Goal: Task Accomplishment & Management: Manage account settings

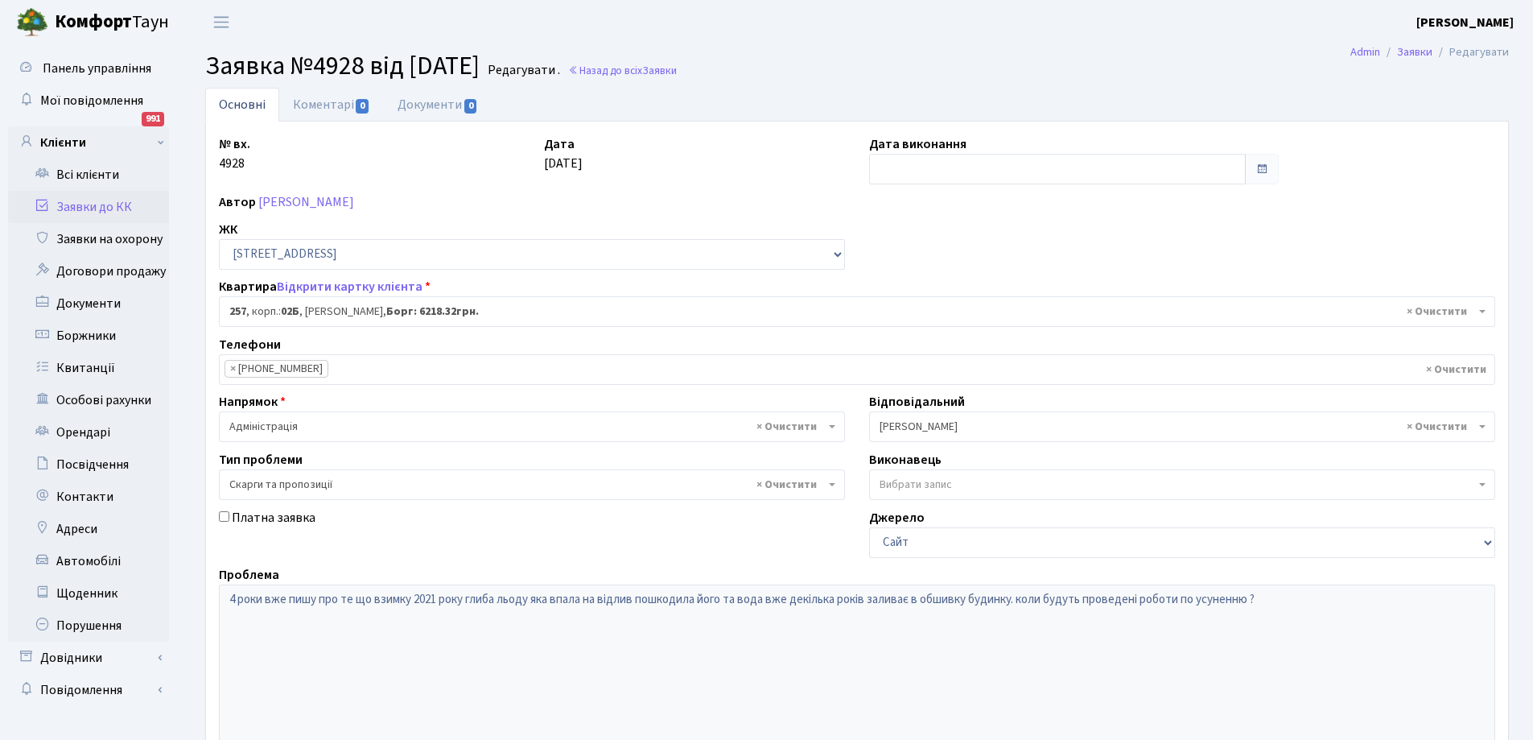
select select "20507"
select select "55"
click at [82, 199] on link "Заявки до КК" at bounding box center [88, 207] width 161 height 32
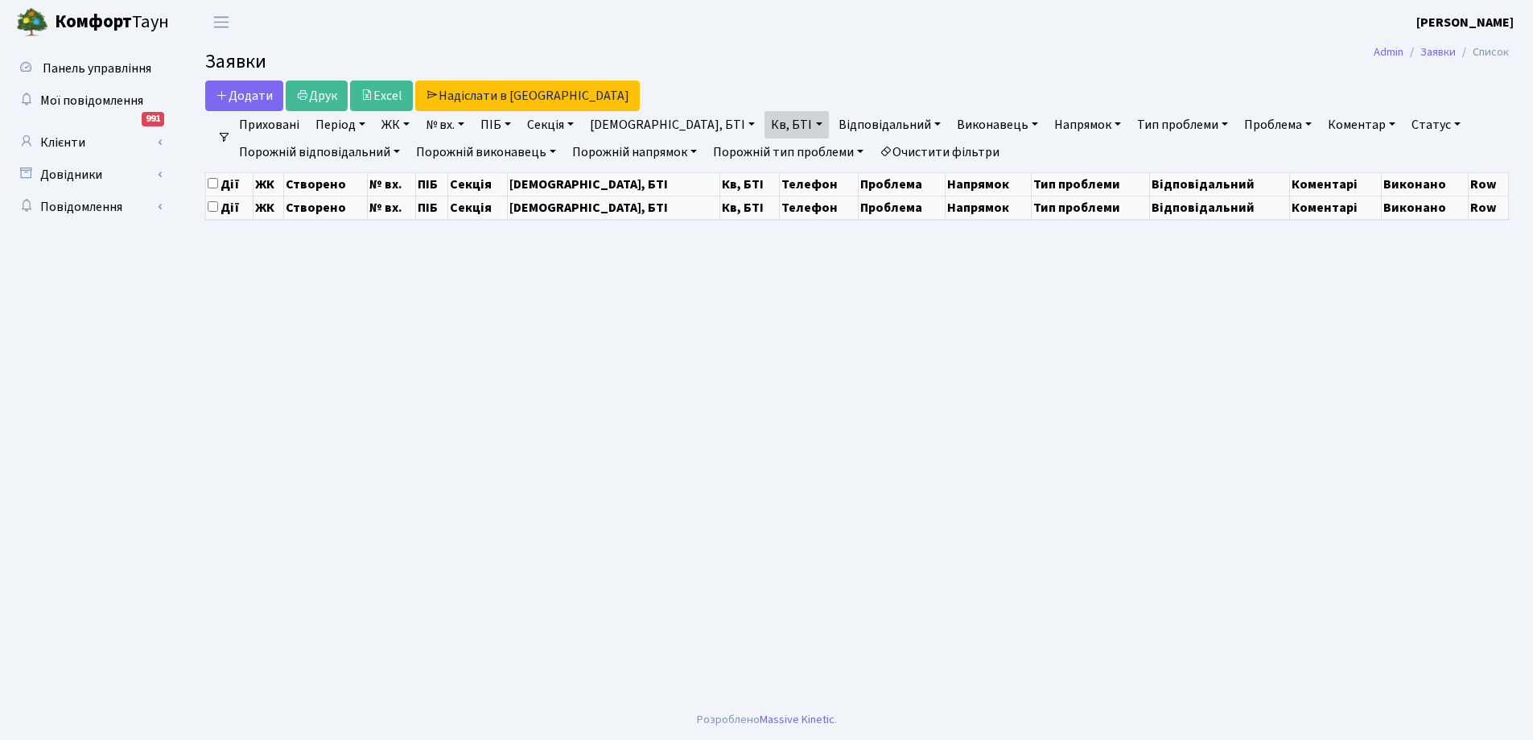
select select "25"
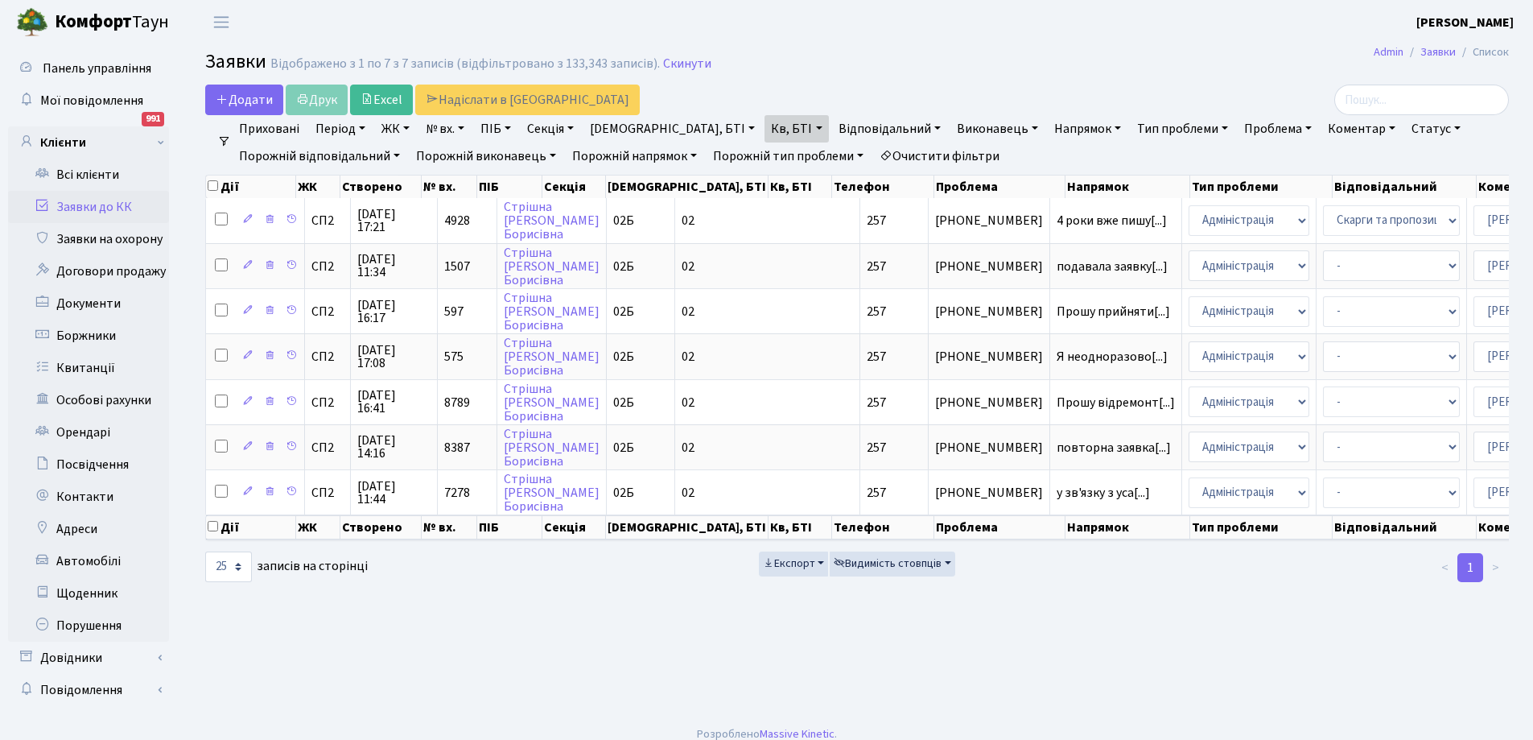
click at [101, 202] on link "Заявки до КК" at bounding box center [88, 207] width 161 height 32
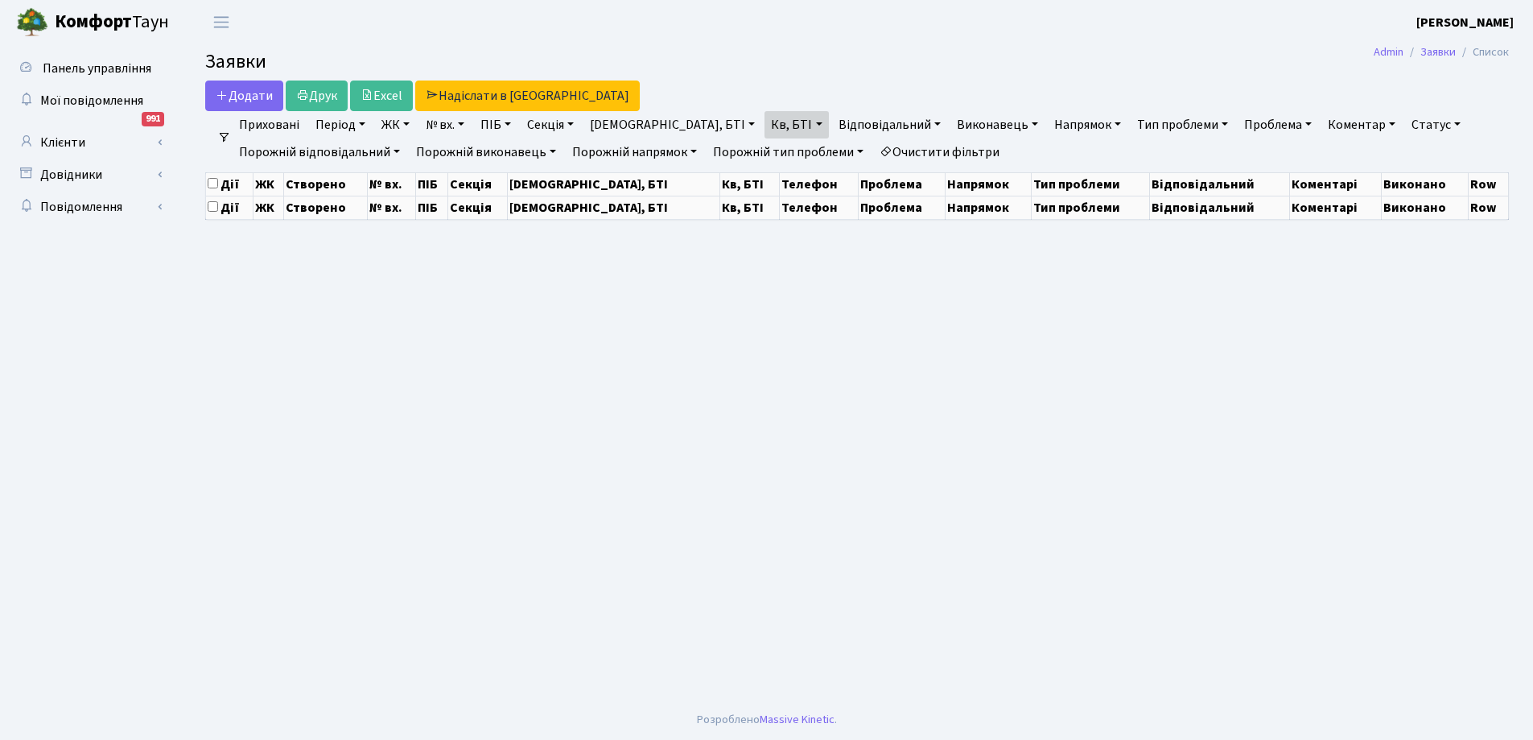
select select "25"
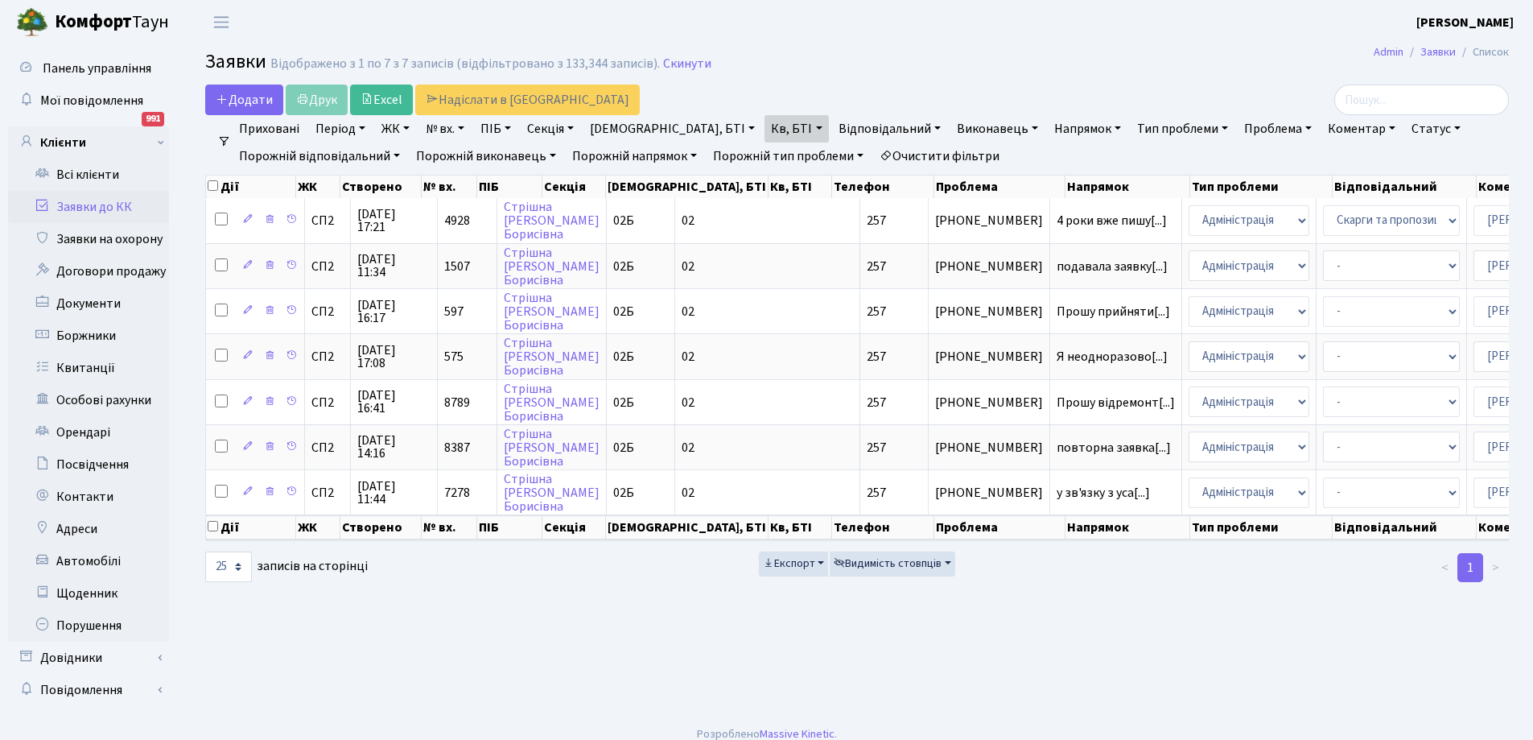
click at [765, 134] on link "Кв, БТІ" at bounding box center [797, 128] width 64 height 27
type input "7"
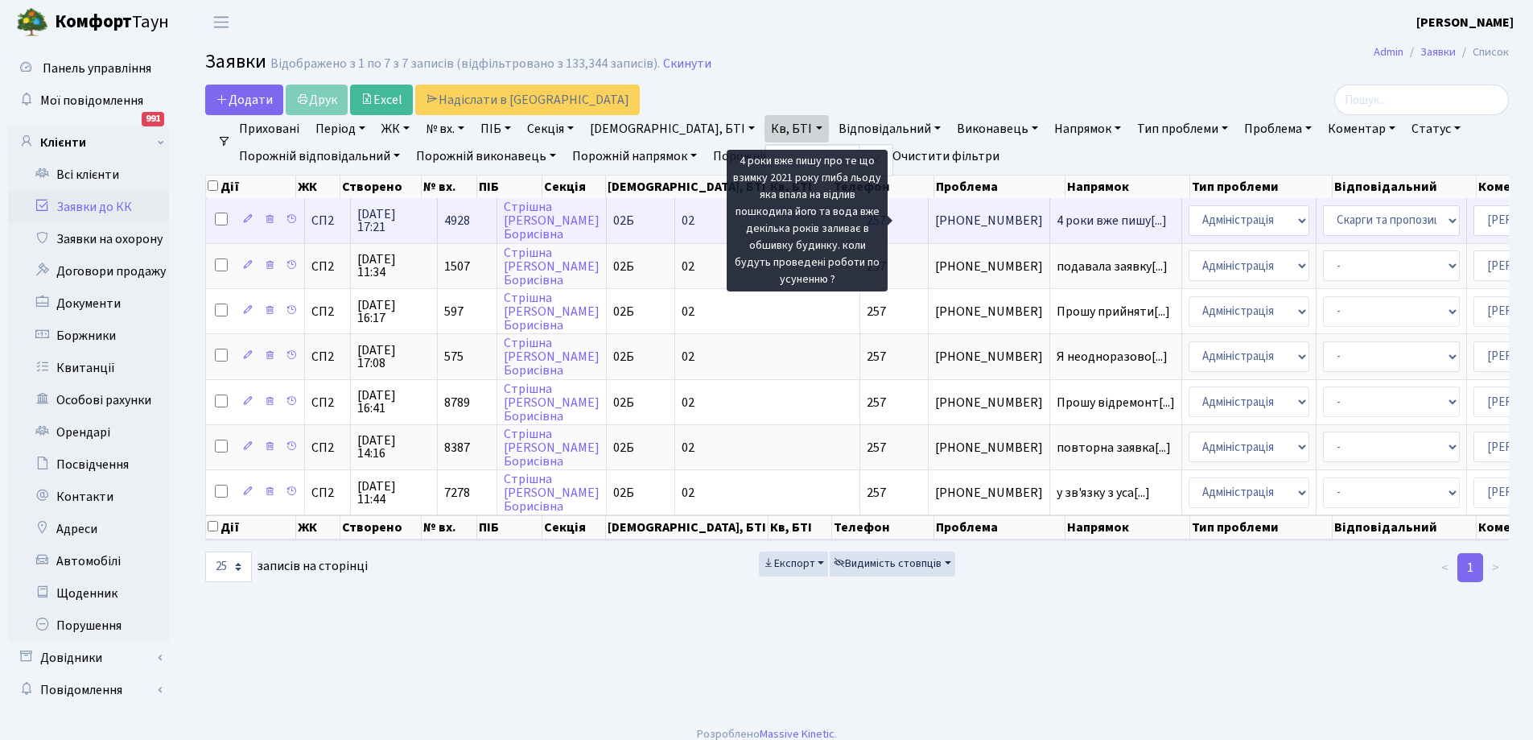
click at [1057, 217] on span "4 роки вже пишу[...]" at bounding box center [1112, 221] width 110 height 18
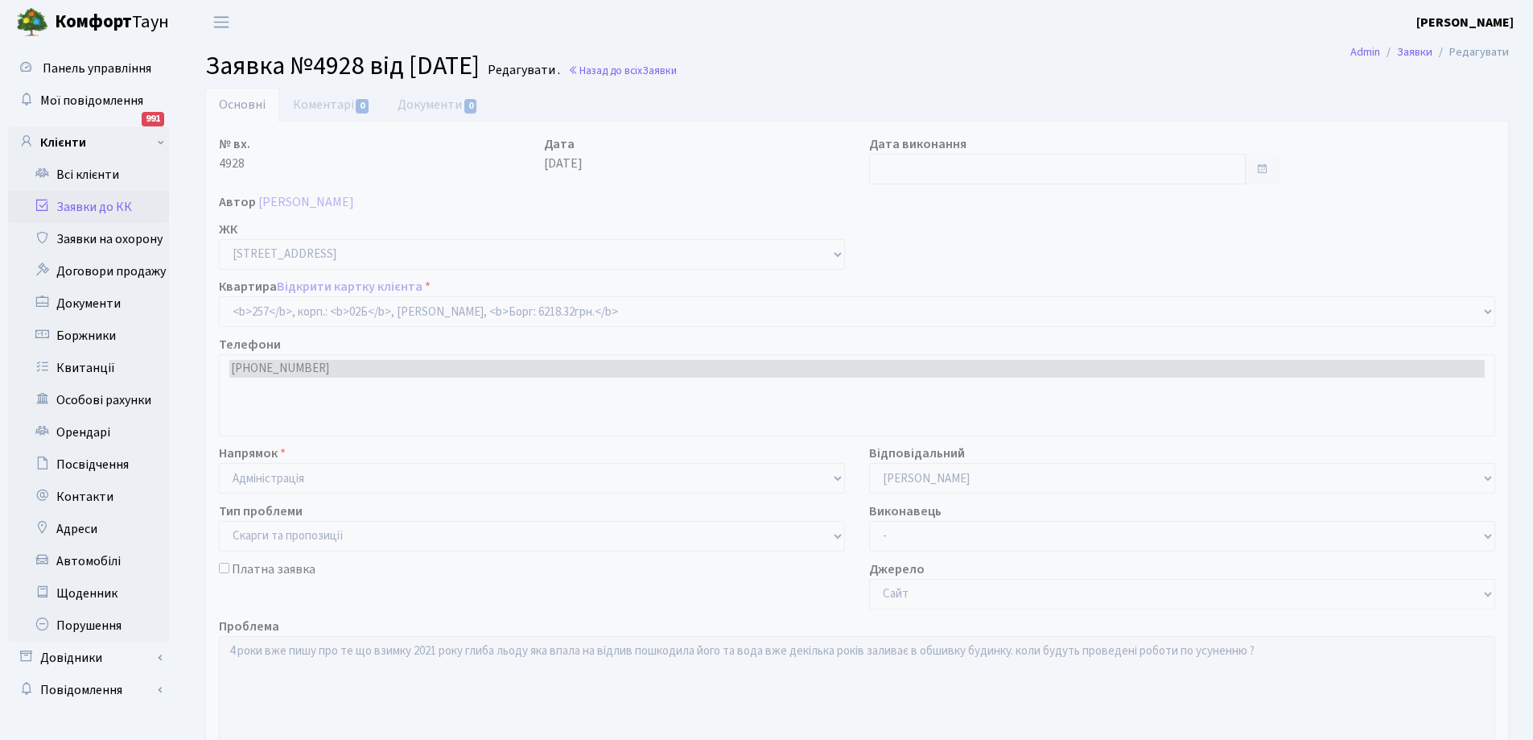
select select "20507"
select select "55"
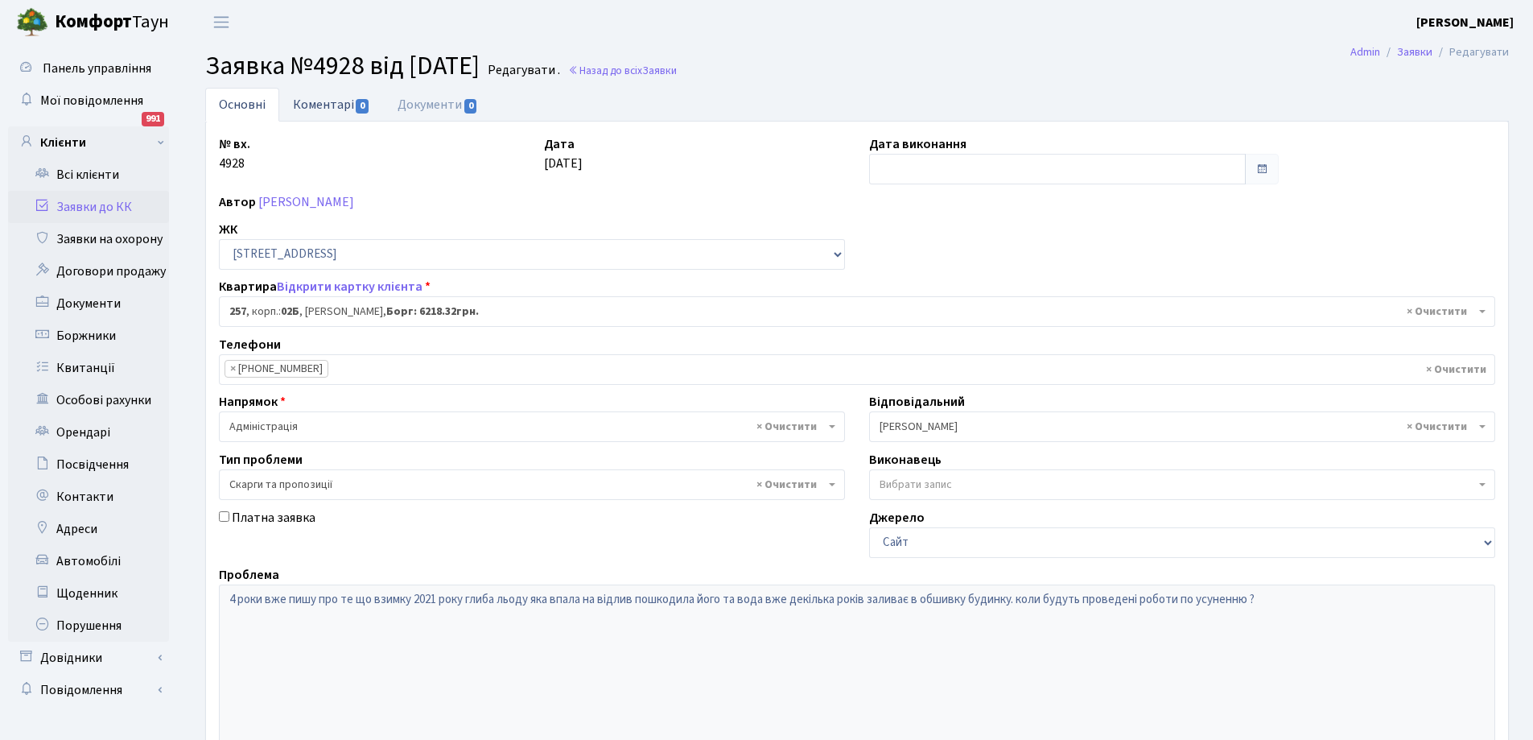
click at [315, 97] on link "Коментарі 0" at bounding box center [331, 104] width 105 height 33
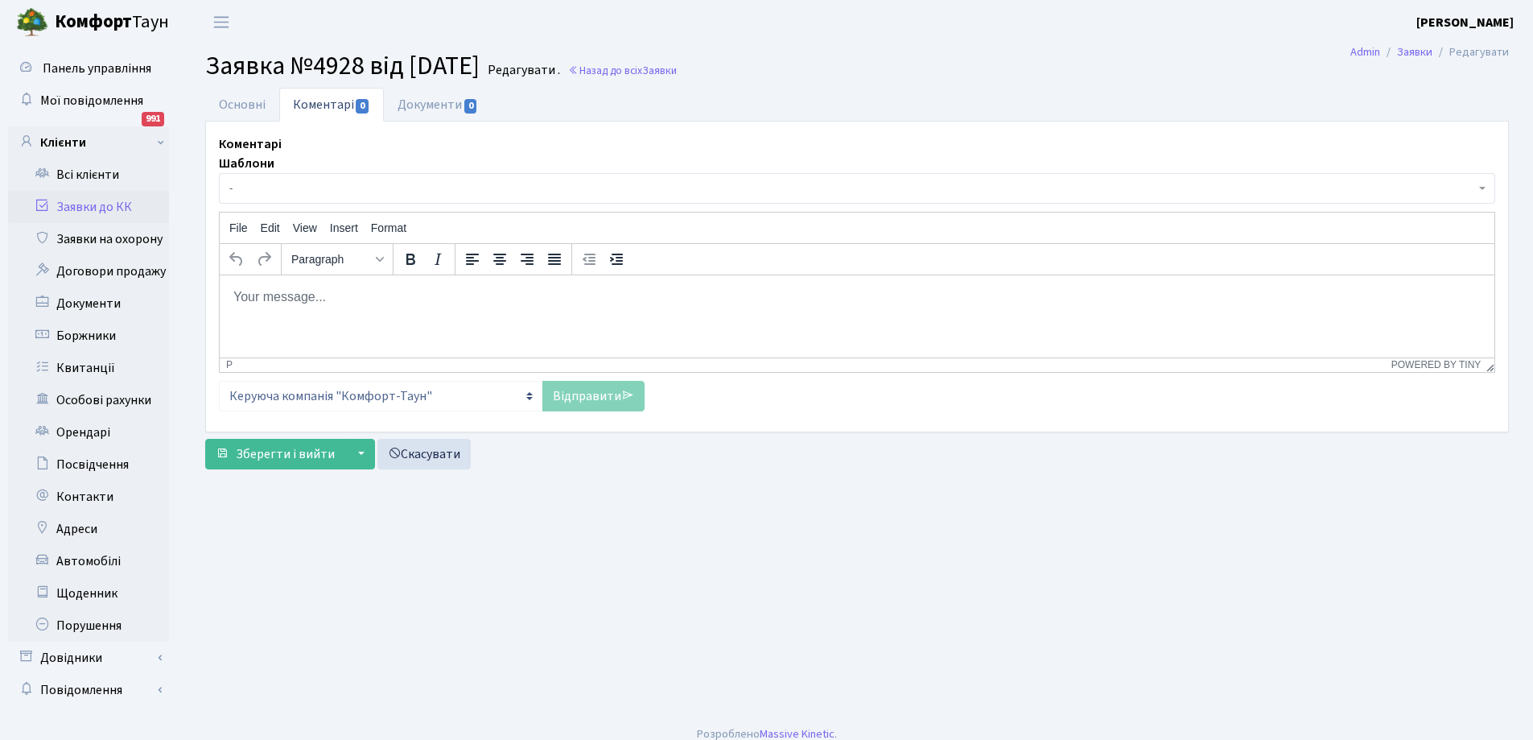
click at [409, 308] on html at bounding box center [857, 295] width 1275 height 43
click at [590, 401] on link "Відправити" at bounding box center [593, 396] width 102 height 31
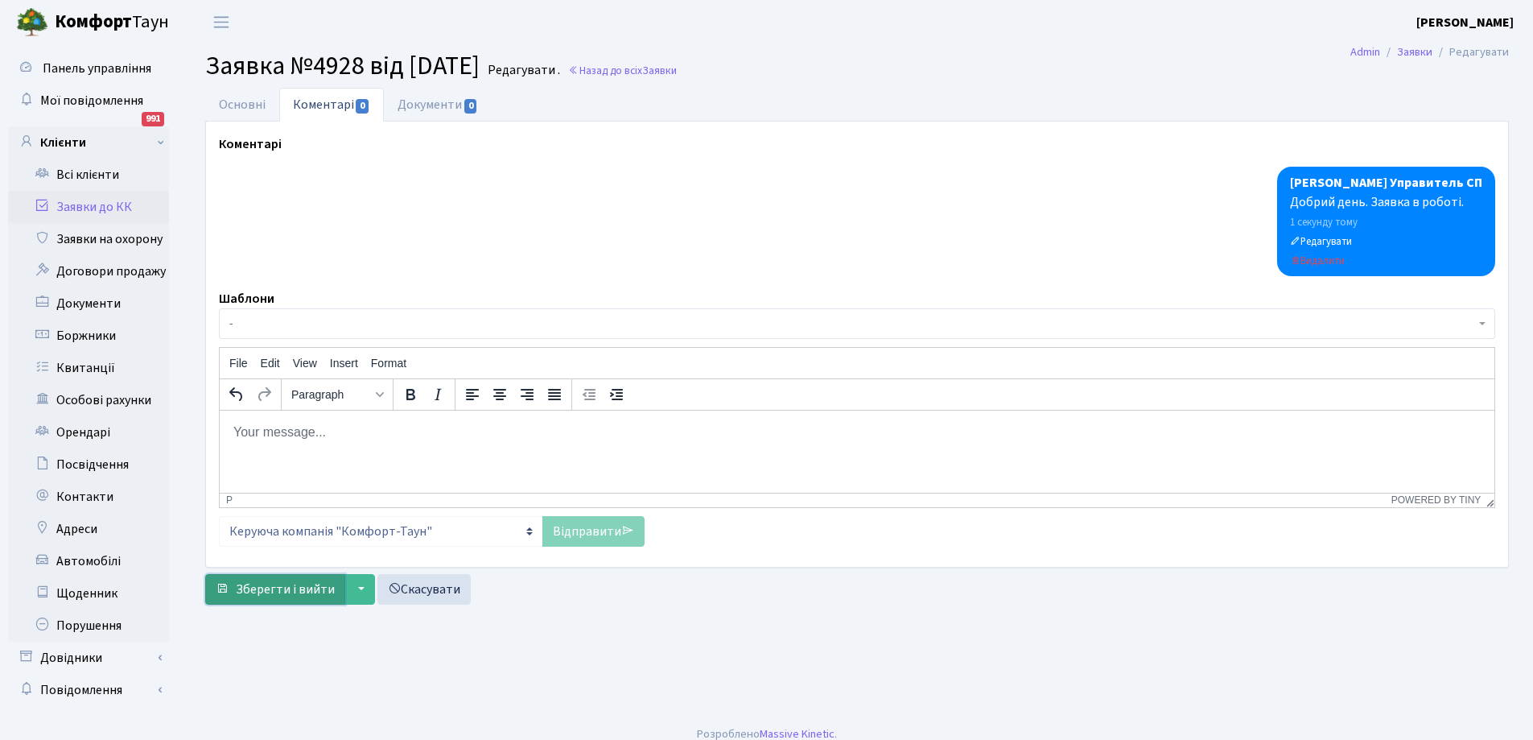
click at [314, 595] on span "Зберегти і вийти" at bounding box center [285, 589] width 99 height 18
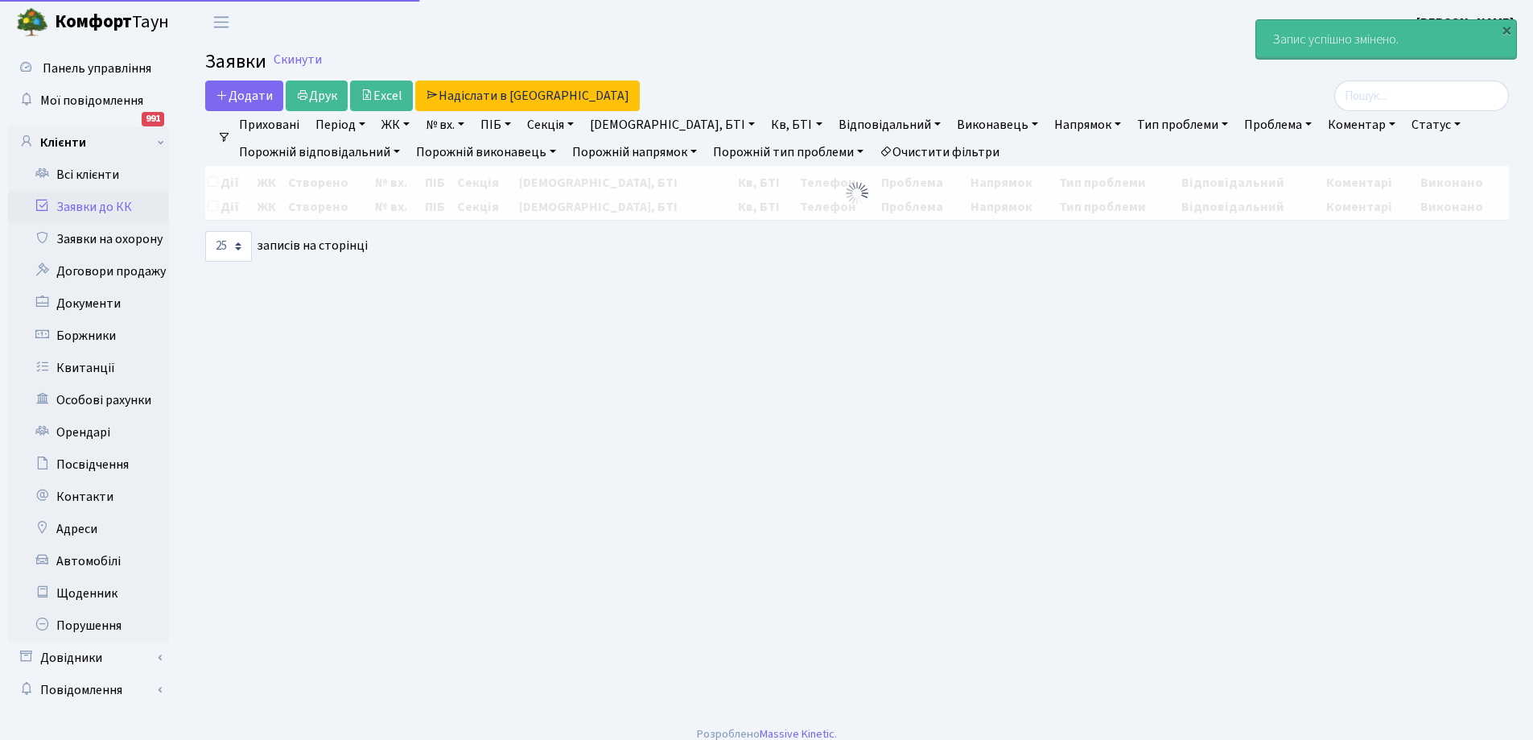
select select "25"
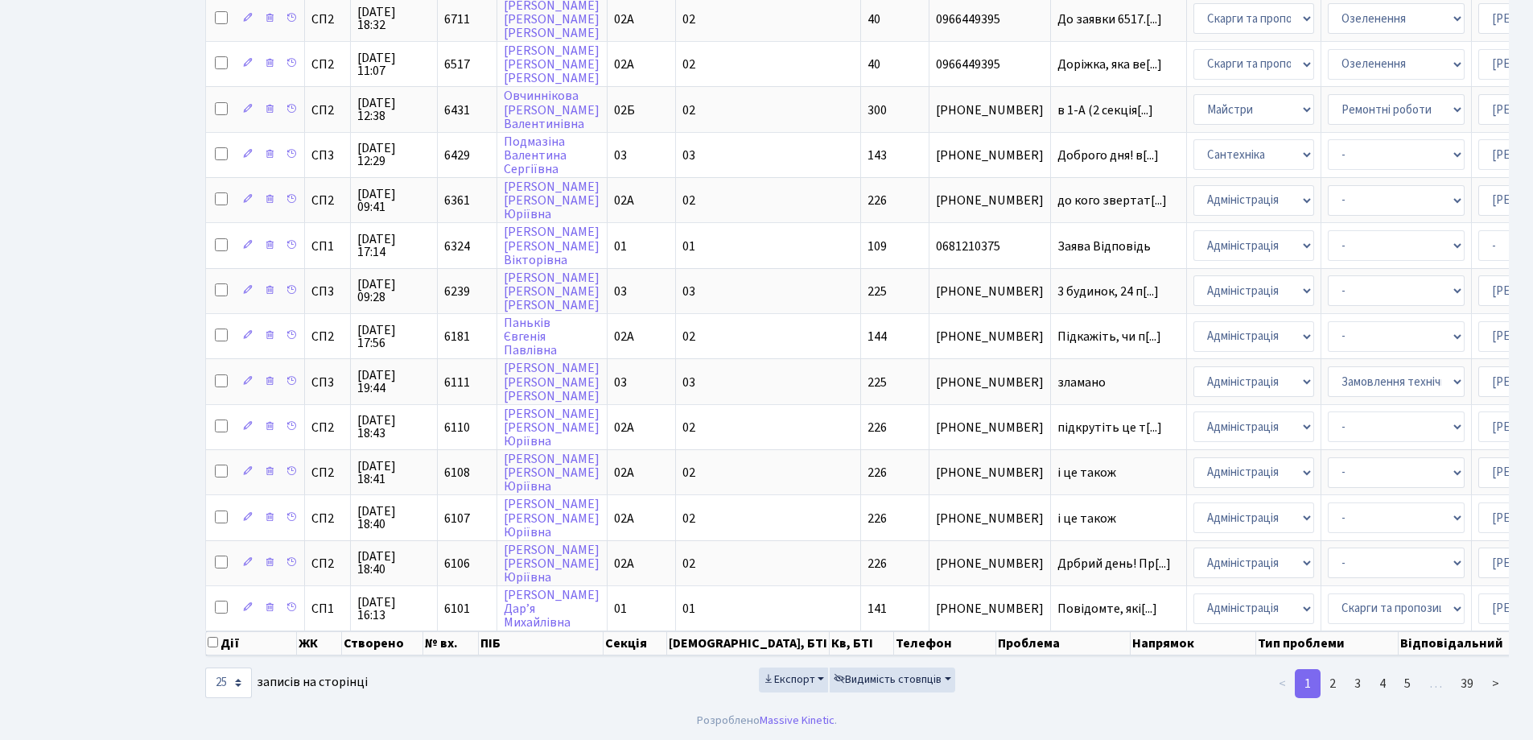
scroll to position [712, 0]
click at [1332, 688] on link "2" at bounding box center [1333, 683] width 26 height 29
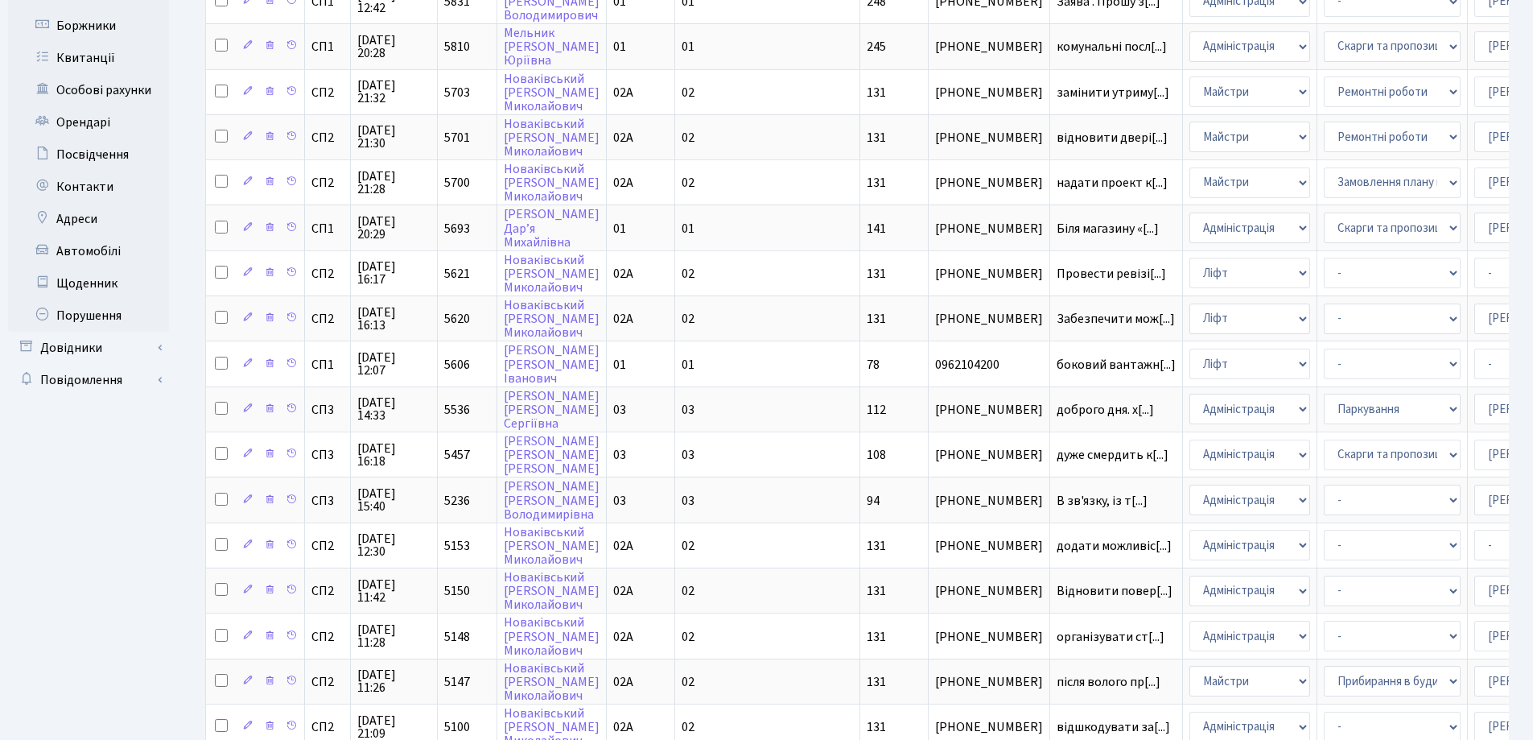
scroll to position [229, 0]
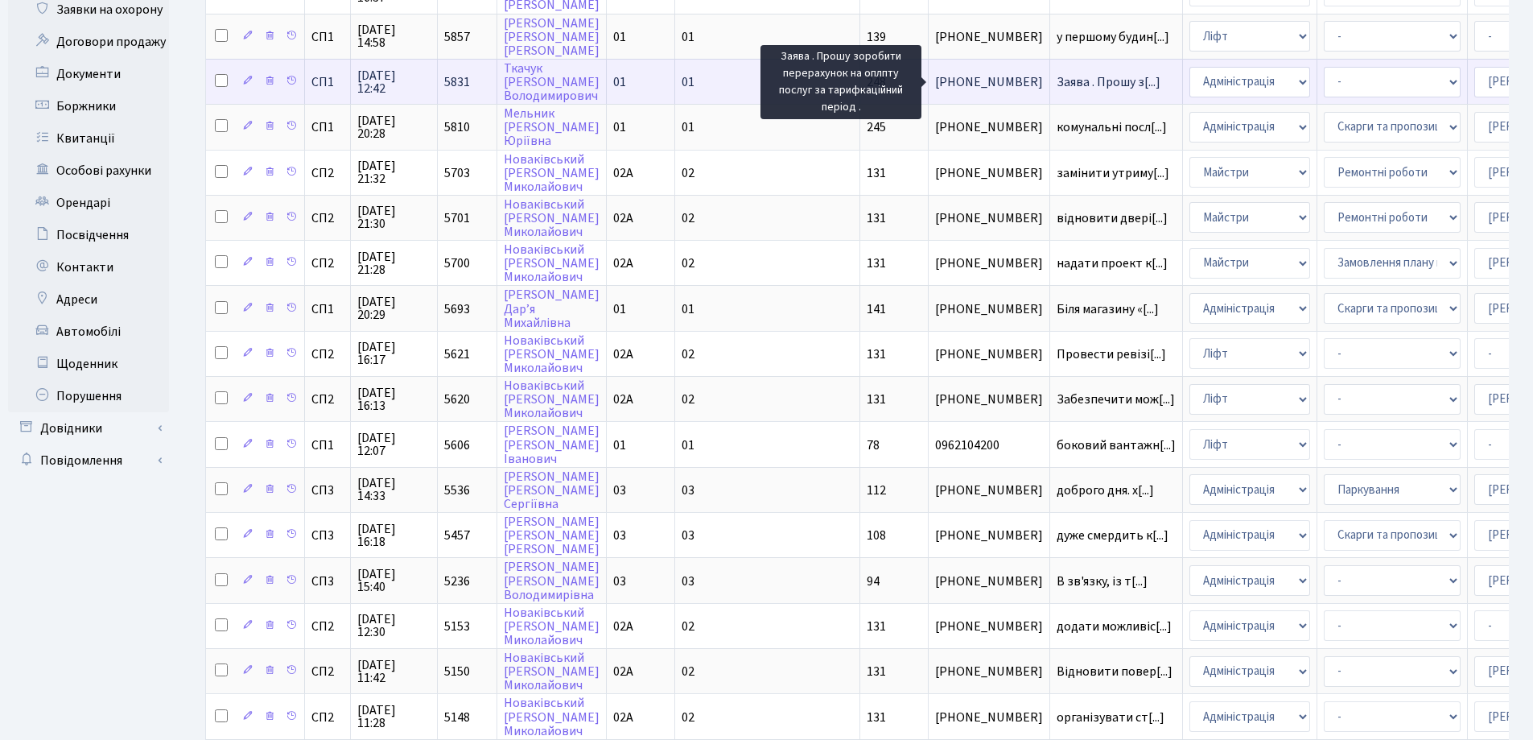
click at [1057, 76] on span "Заява . Прошу з[...]" at bounding box center [1109, 82] width 104 height 18
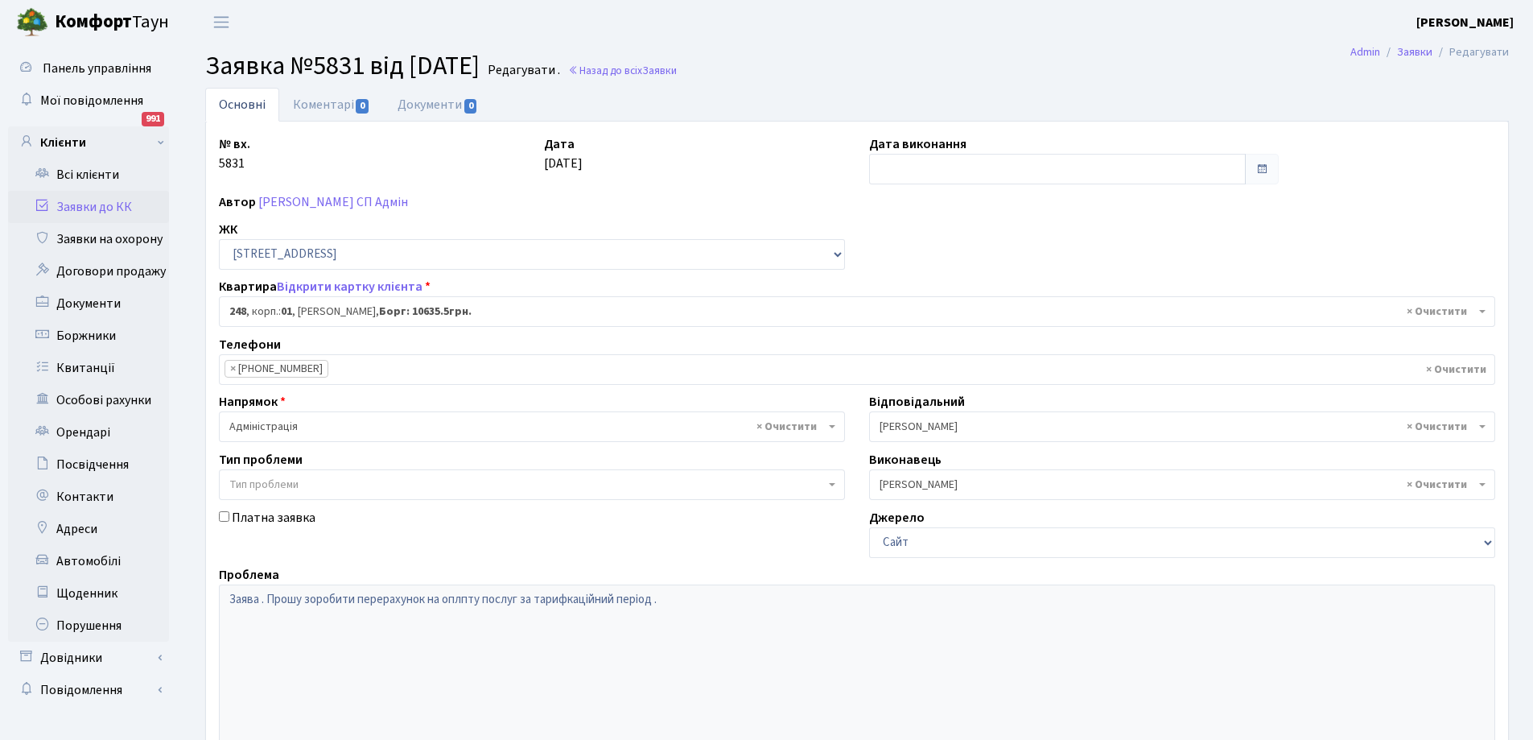
select select "20173"
click at [435, 101] on link "Документи 0" at bounding box center [438, 104] width 108 height 33
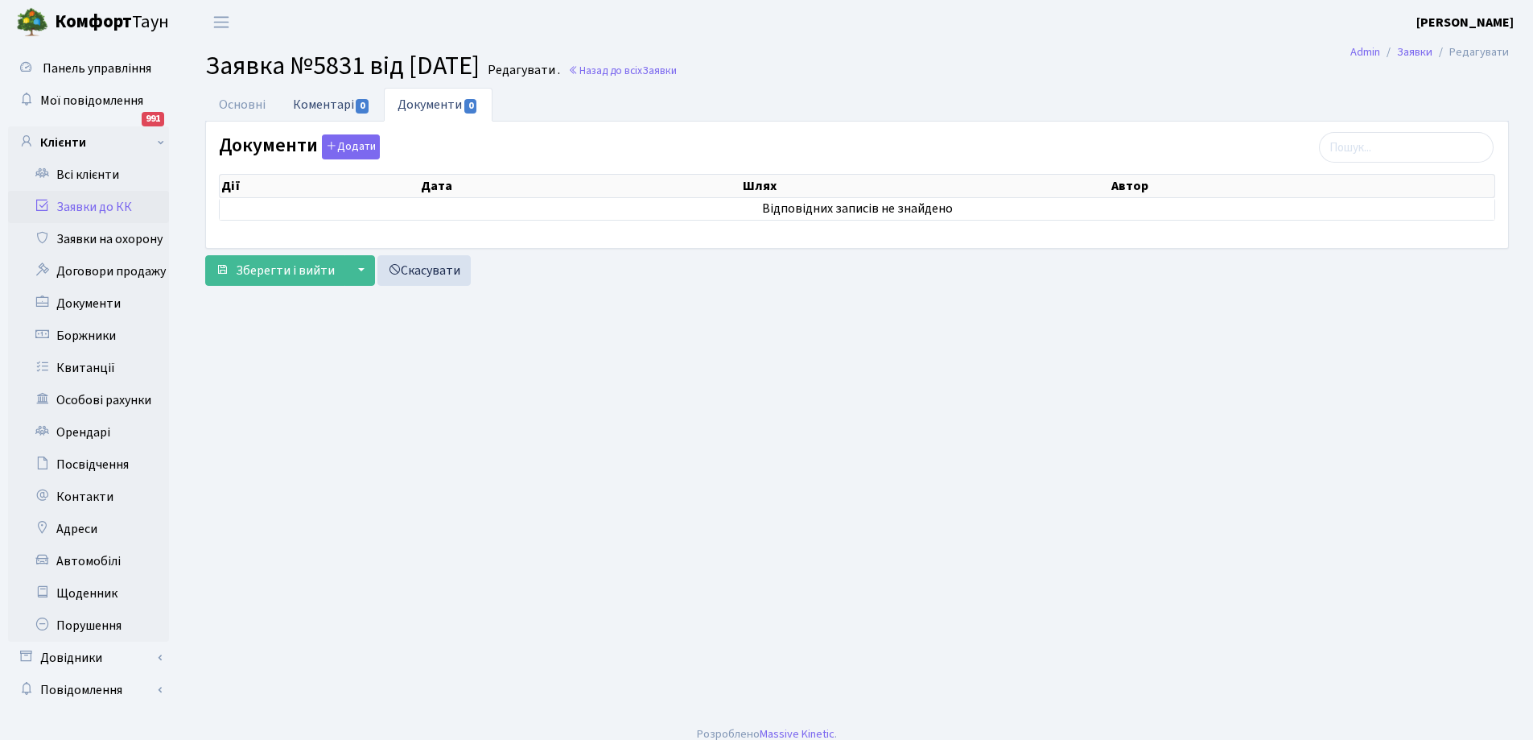
click at [325, 99] on link "Коментарі 0" at bounding box center [331, 104] width 105 height 33
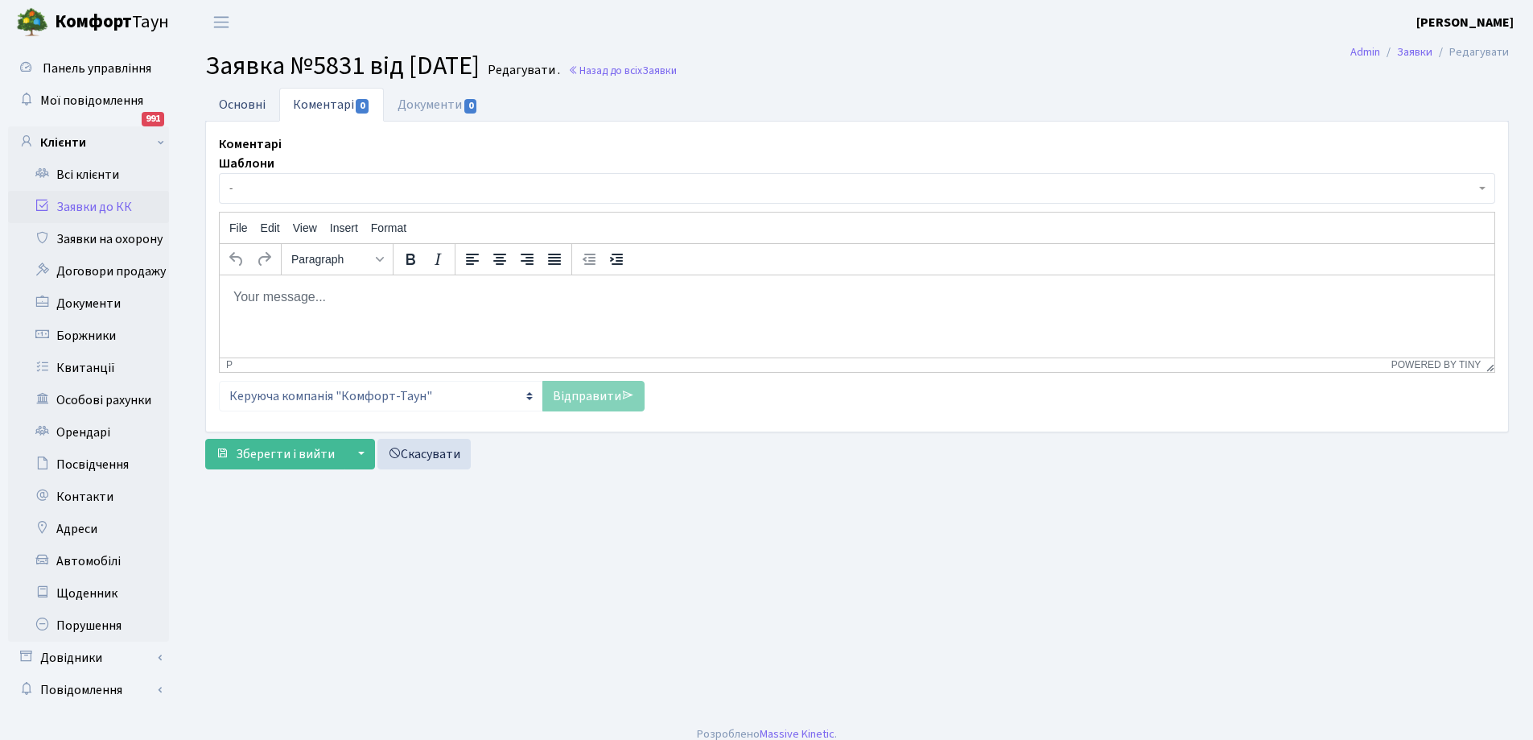
click at [257, 98] on link "Основні" at bounding box center [242, 104] width 74 height 33
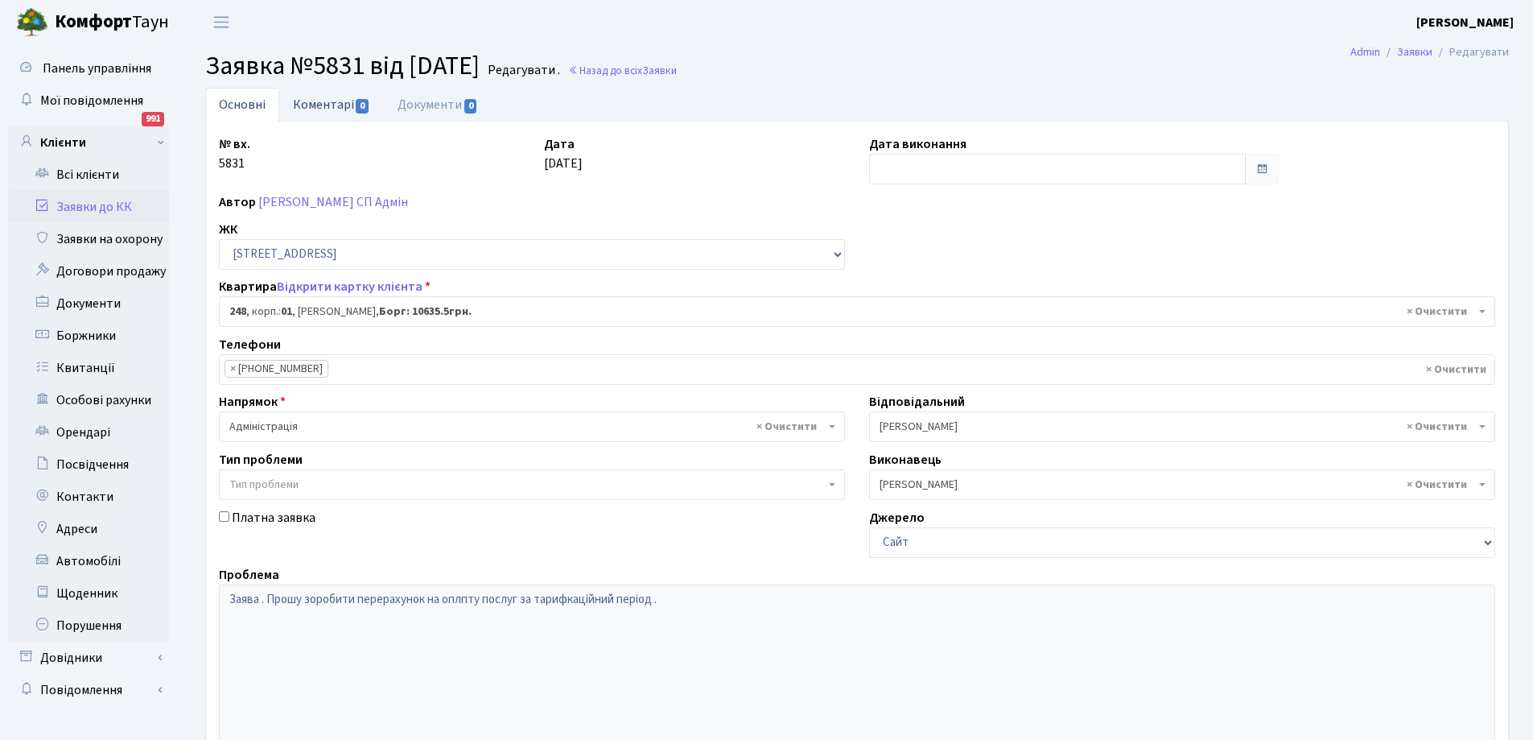
click at [317, 99] on link "Коментарі 0" at bounding box center [331, 104] width 105 height 33
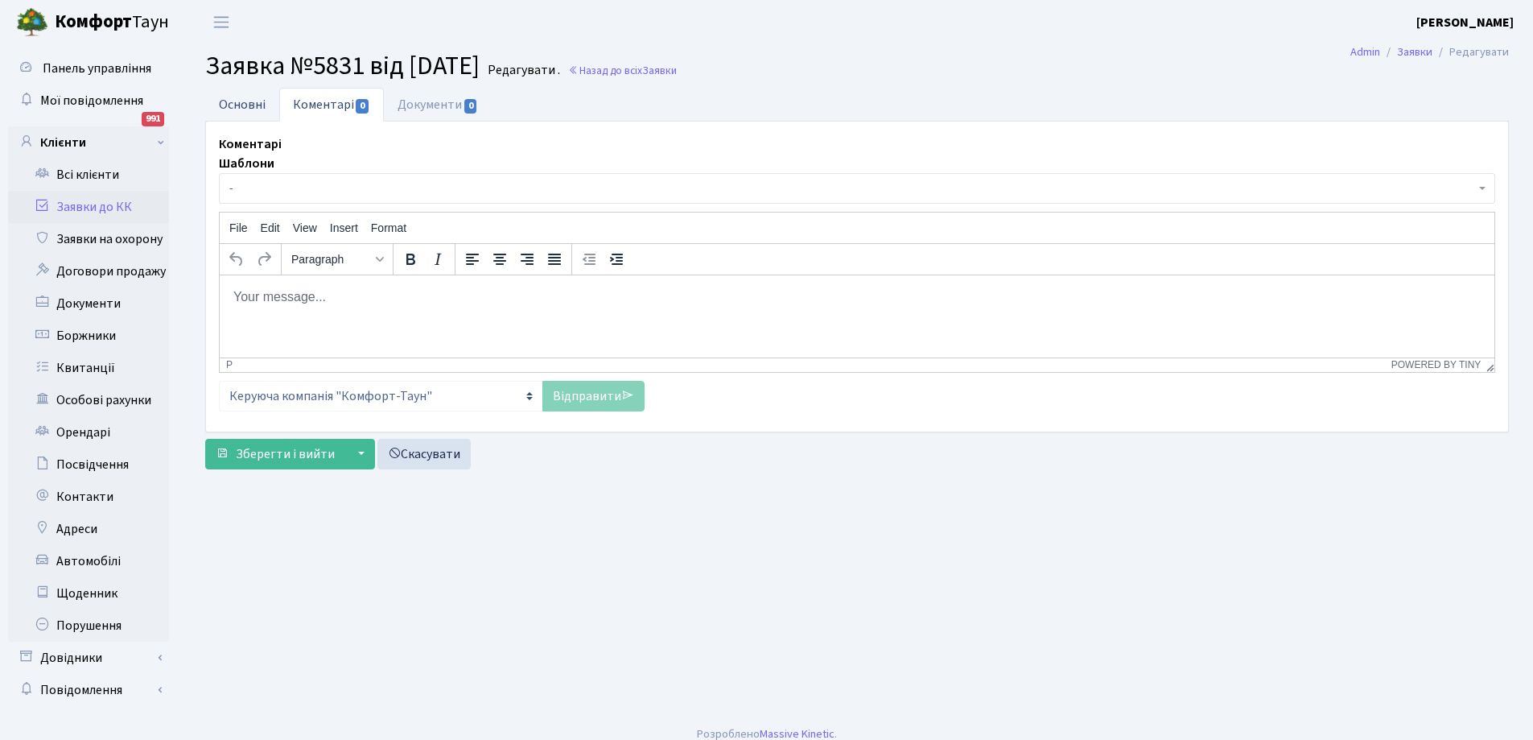
click at [246, 105] on link "Основні" at bounding box center [242, 104] width 74 height 33
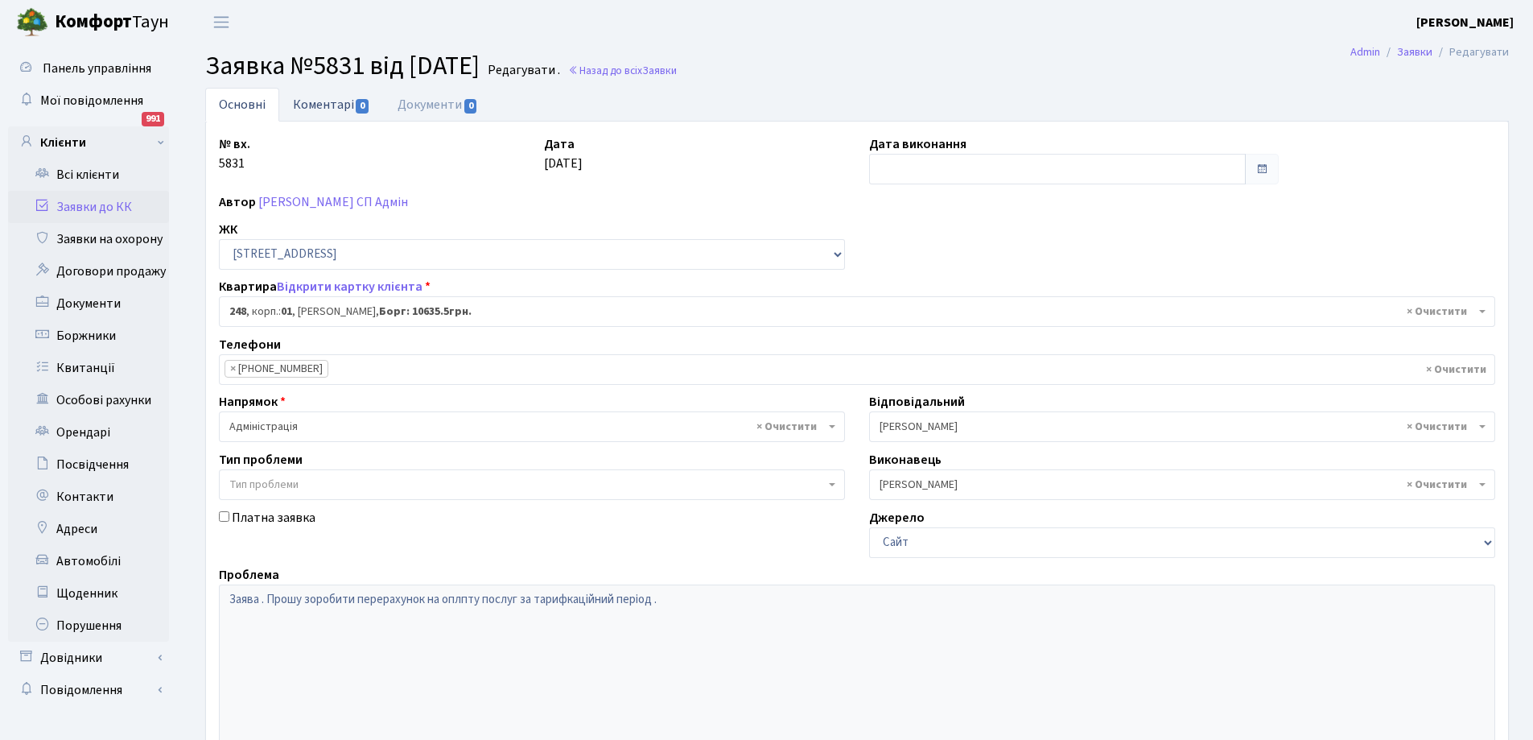
click at [311, 107] on link "Коментарі 0" at bounding box center [331, 104] width 105 height 33
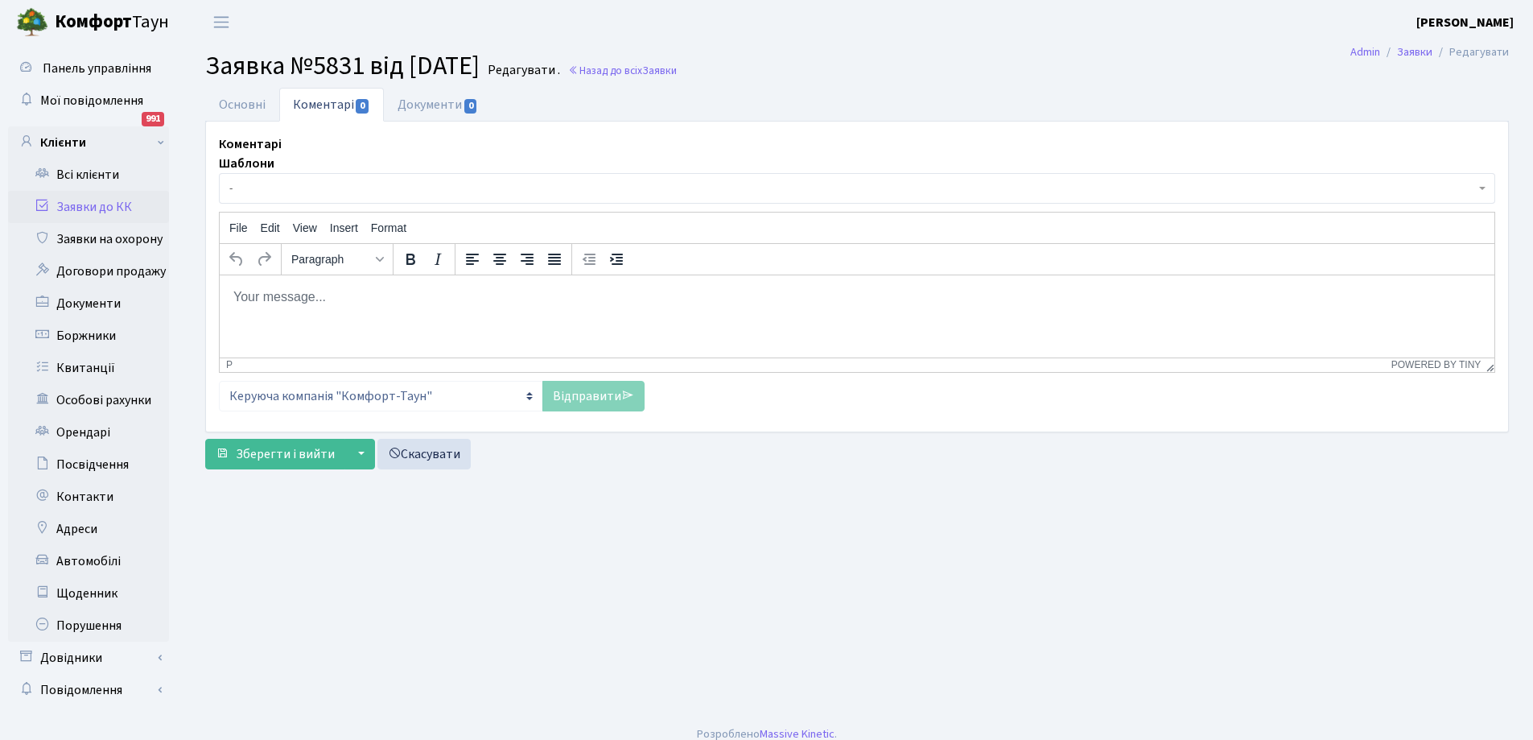
click at [307, 295] on body "Rich Text Area. Press ALT-0 for help." at bounding box center [857, 296] width 1249 height 18
click at [583, 394] on link "Відправити" at bounding box center [593, 396] width 102 height 31
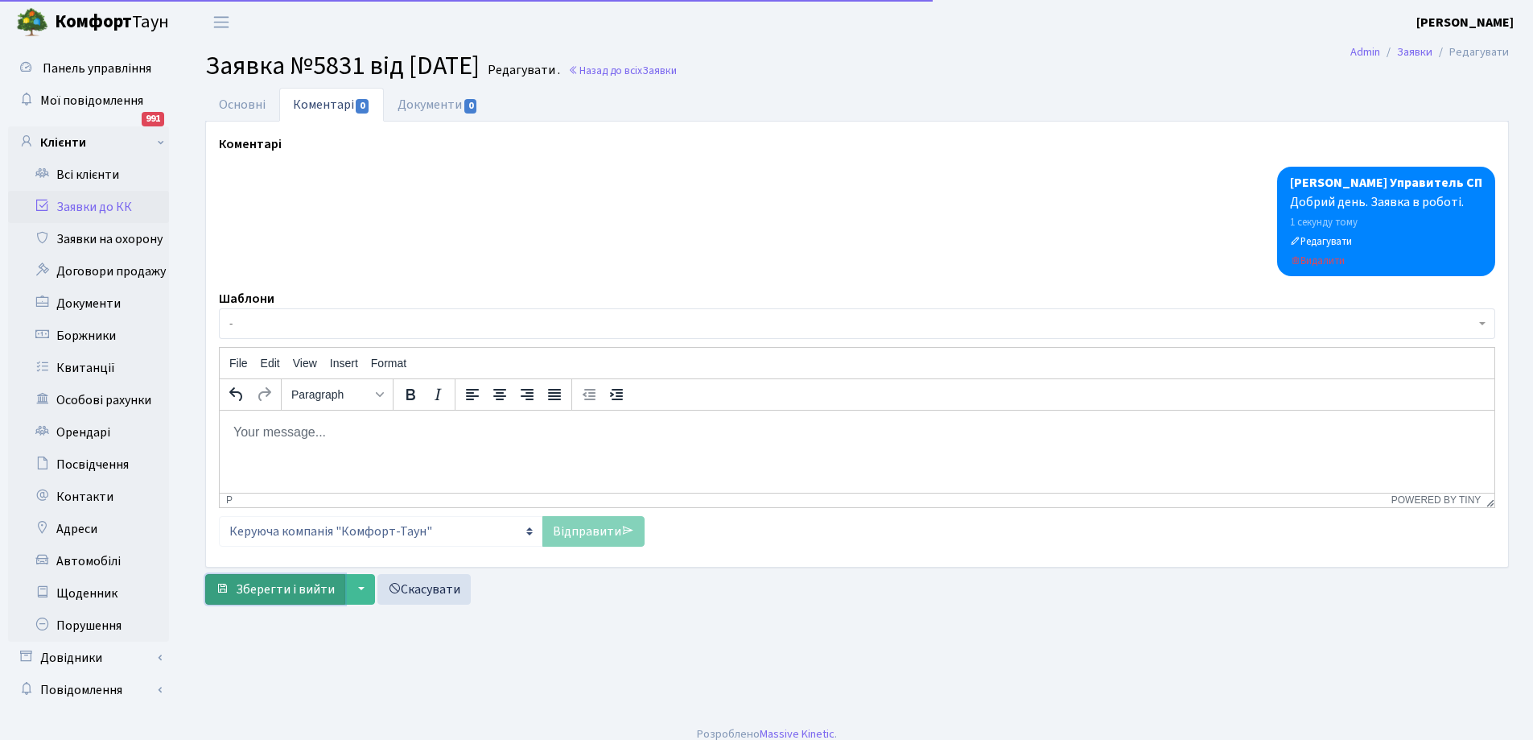
click at [303, 583] on span "Зберегти і вийти" at bounding box center [285, 589] width 99 height 18
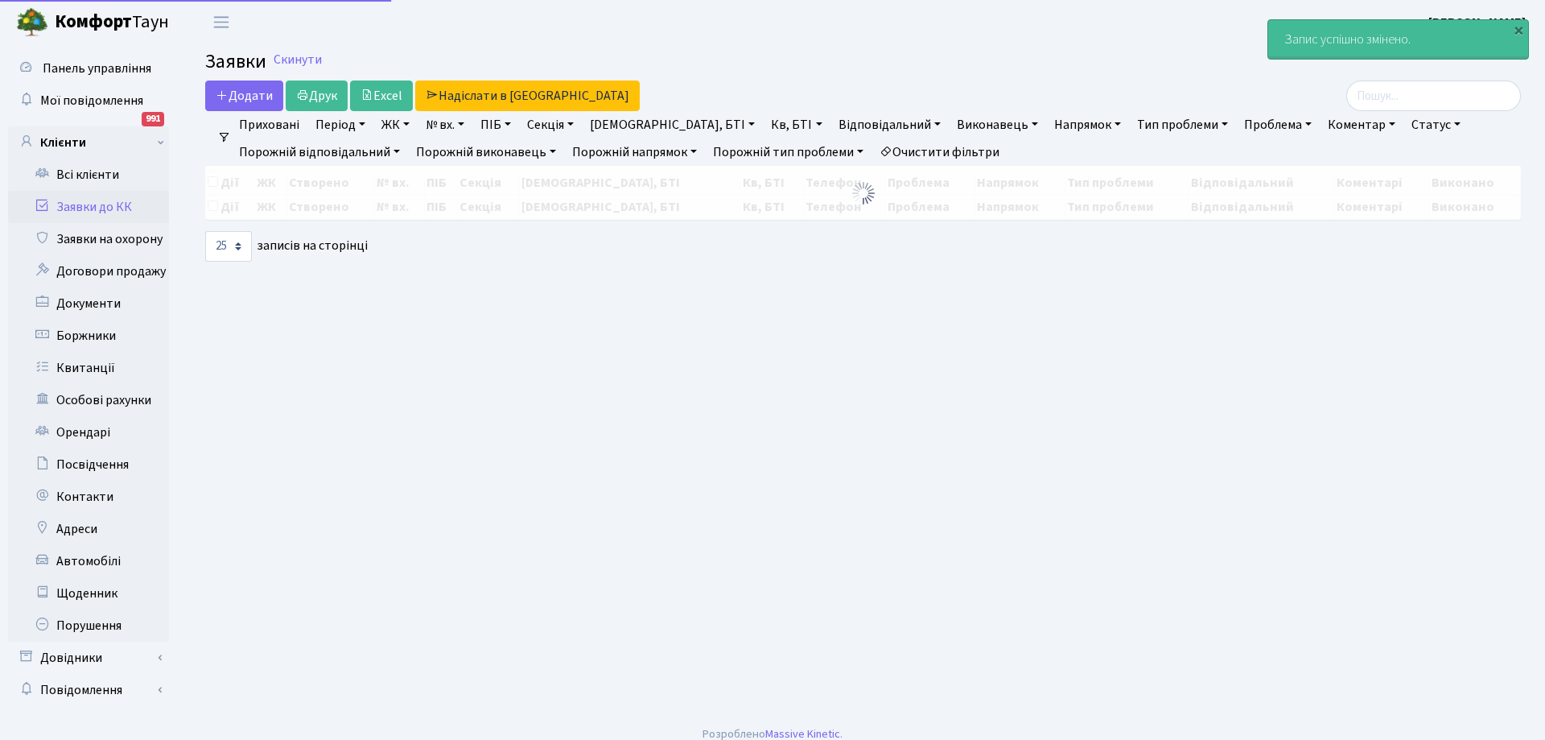
select select "25"
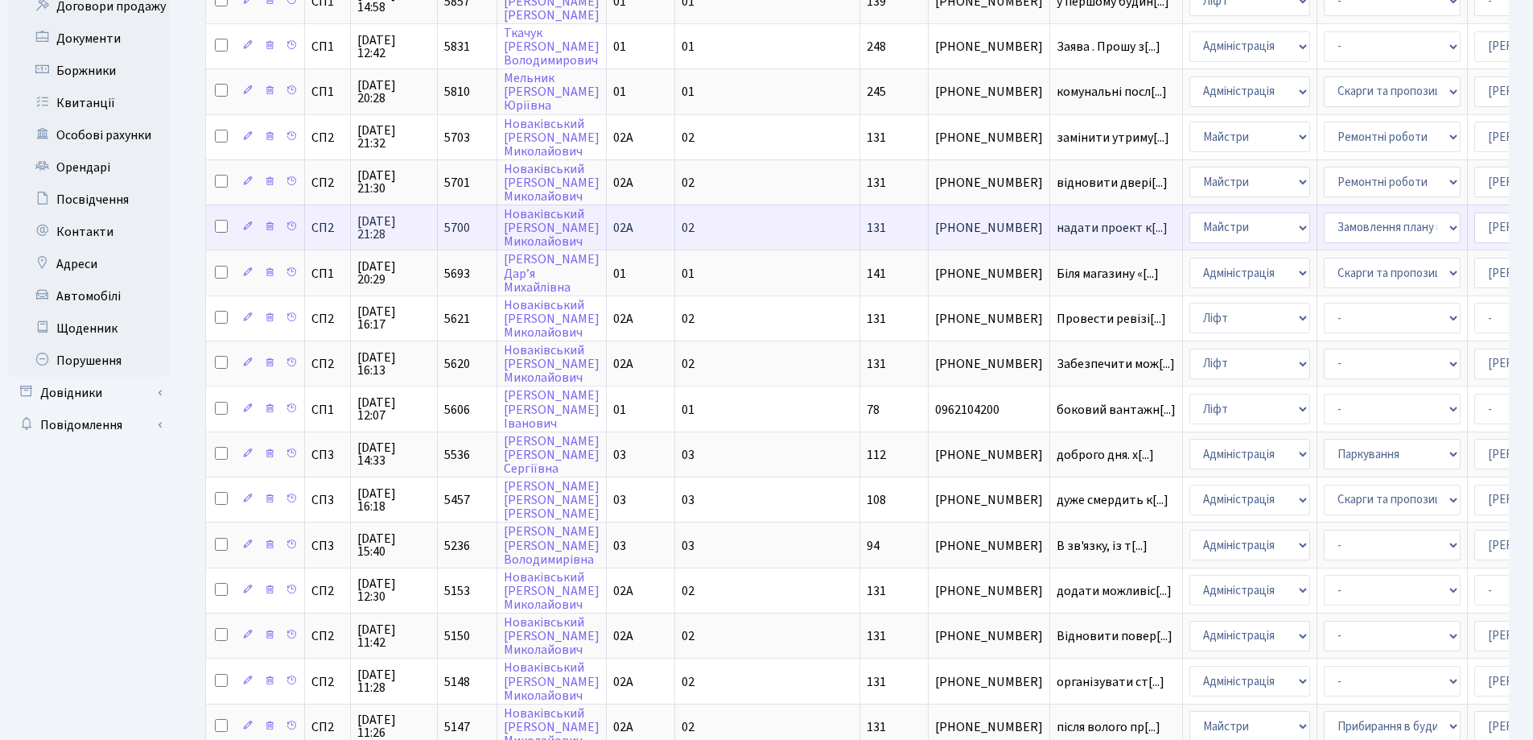
scroll to position [229, 0]
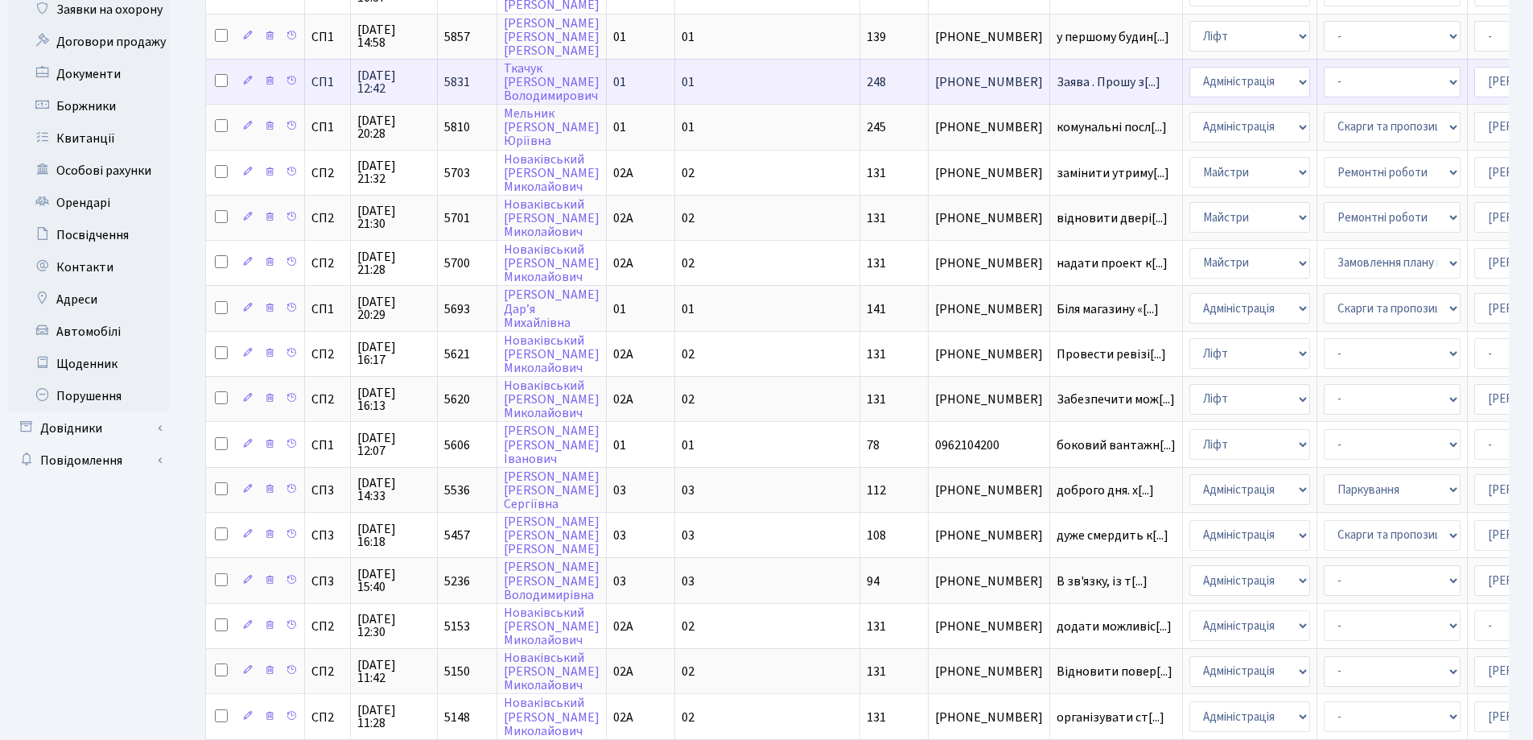
click at [548, 80] on td "[PERSON_NAME]" at bounding box center [551, 81] width 109 height 45
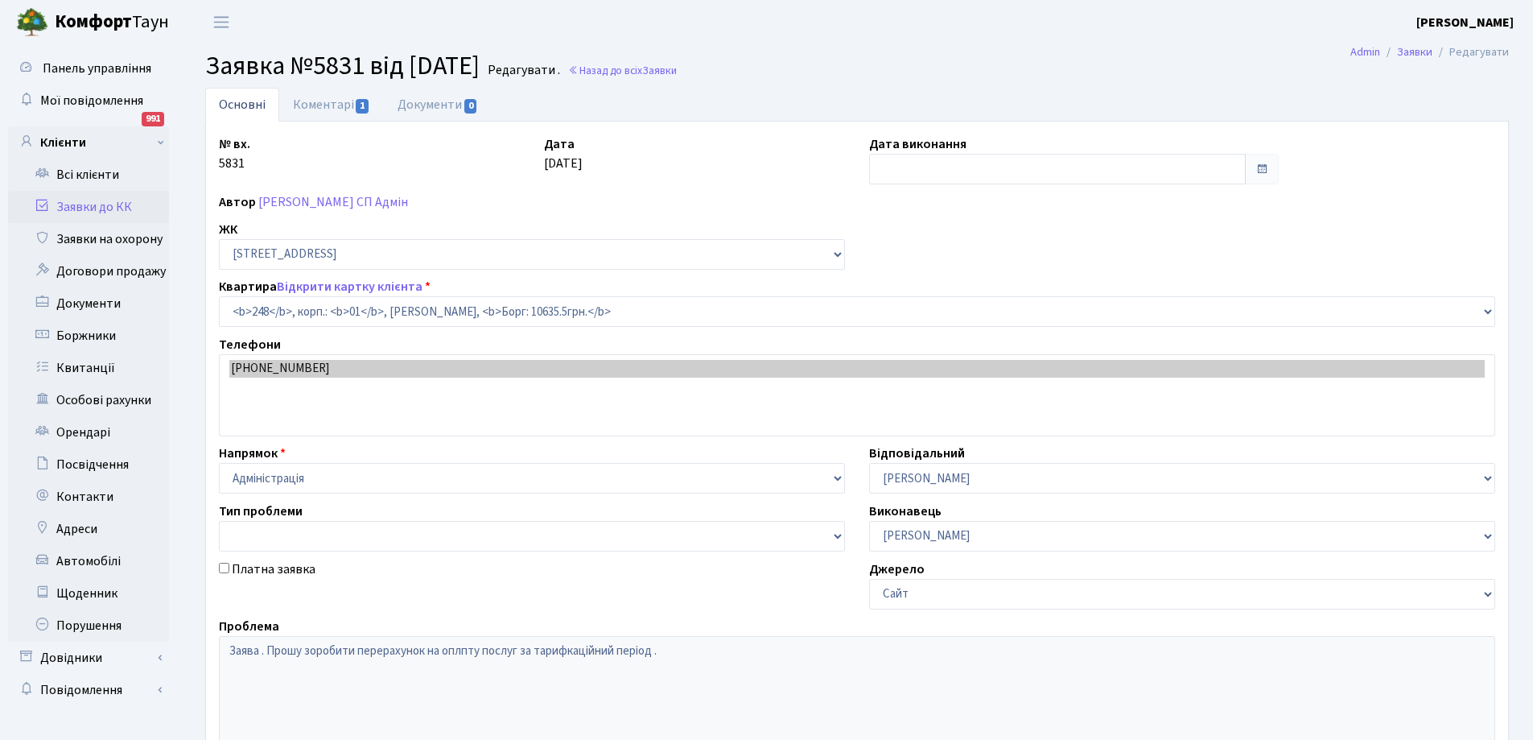
select select "20173"
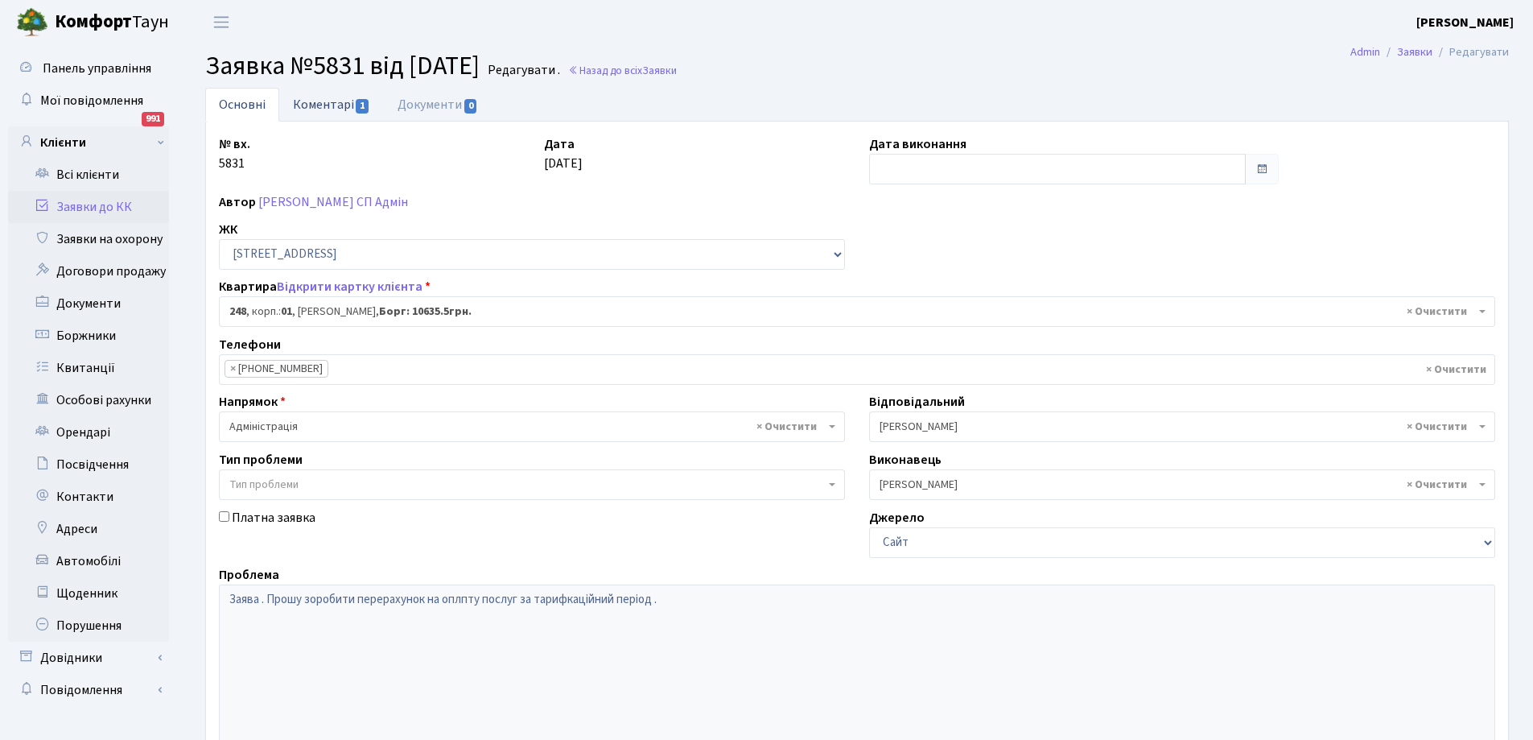
click at [310, 101] on link "Коментарі 1" at bounding box center [331, 104] width 105 height 33
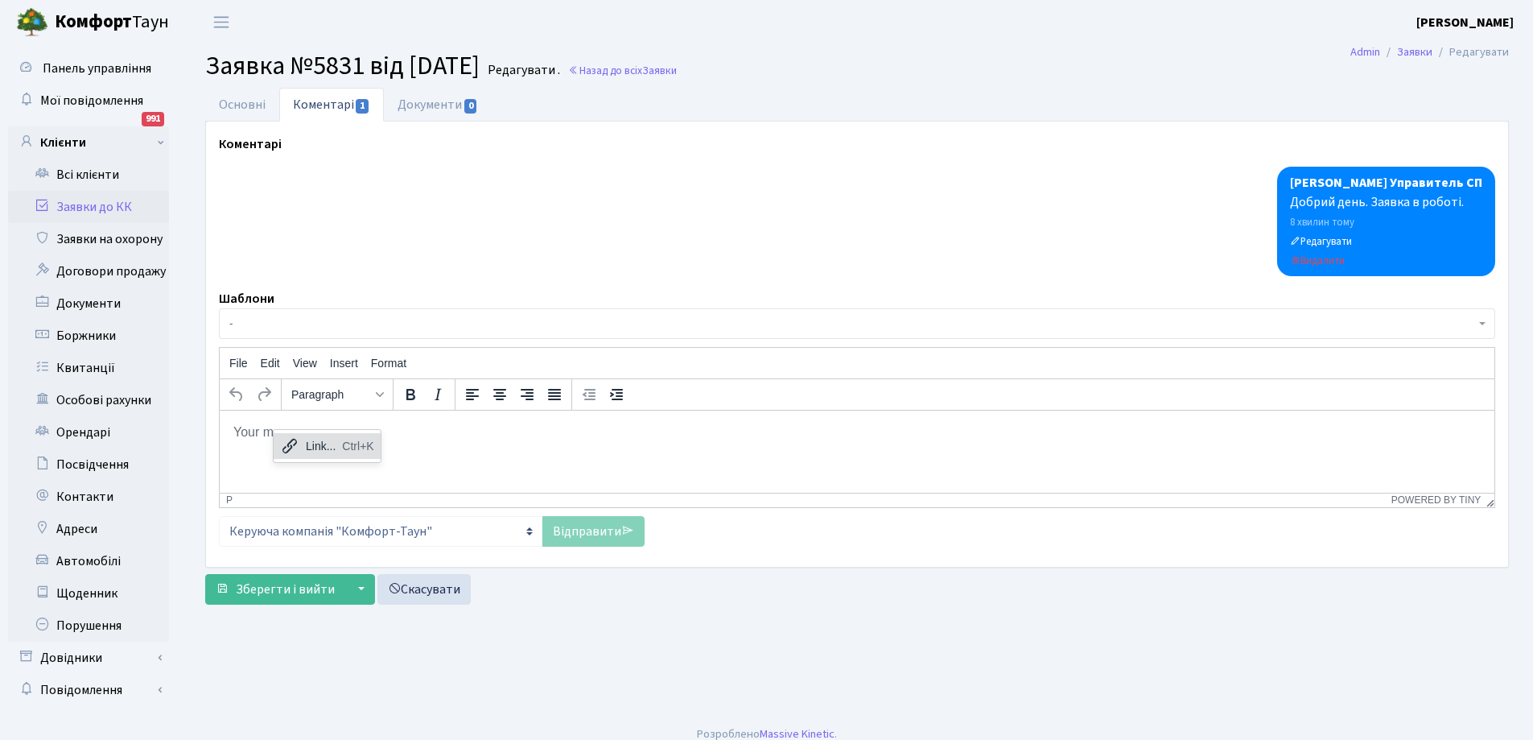
click at [324, 444] on div "Link..." at bounding box center [321, 445] width 30 height 19
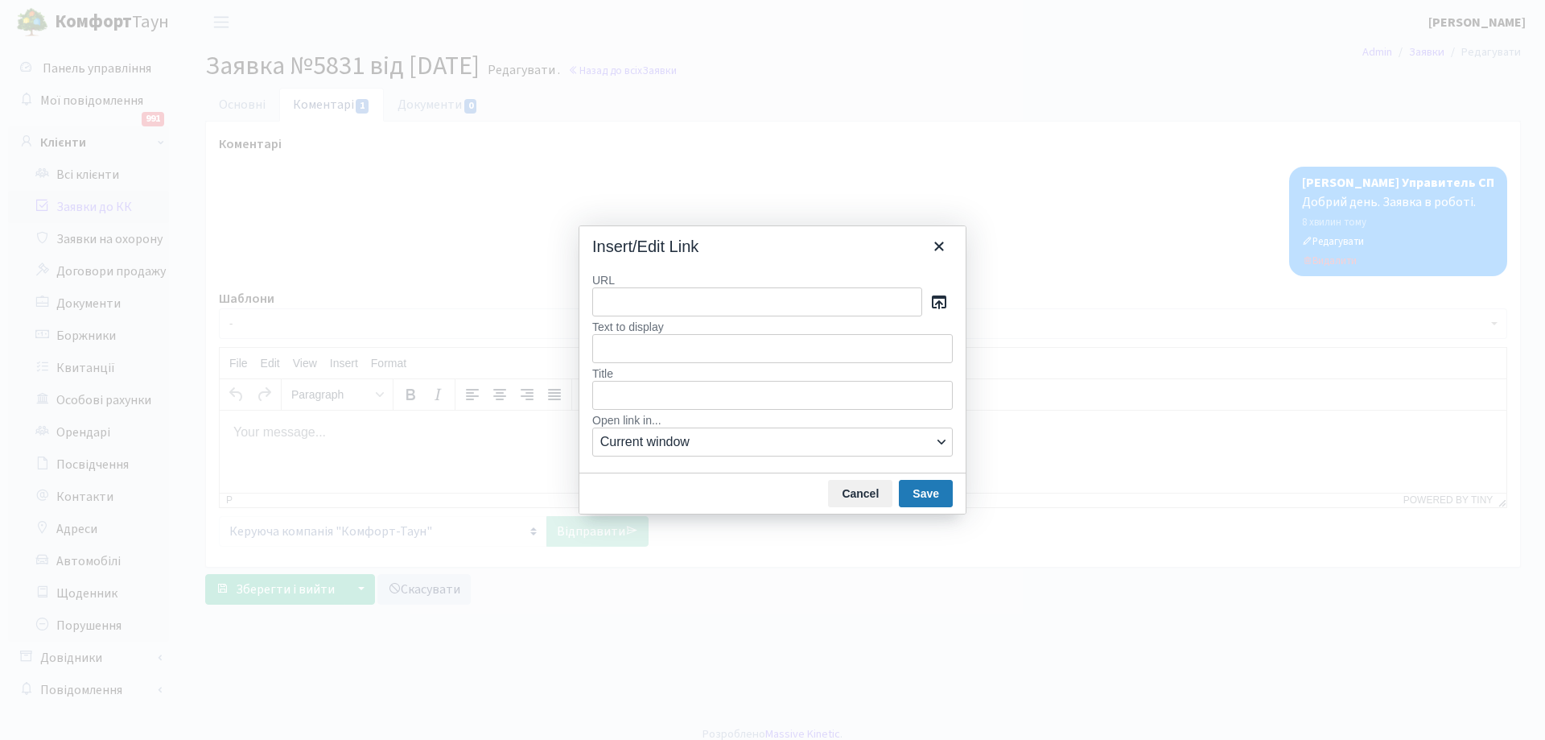
type input "Ми прагнемо утримувати наш житловий комплекс на якісному рівні: чистота територ…"
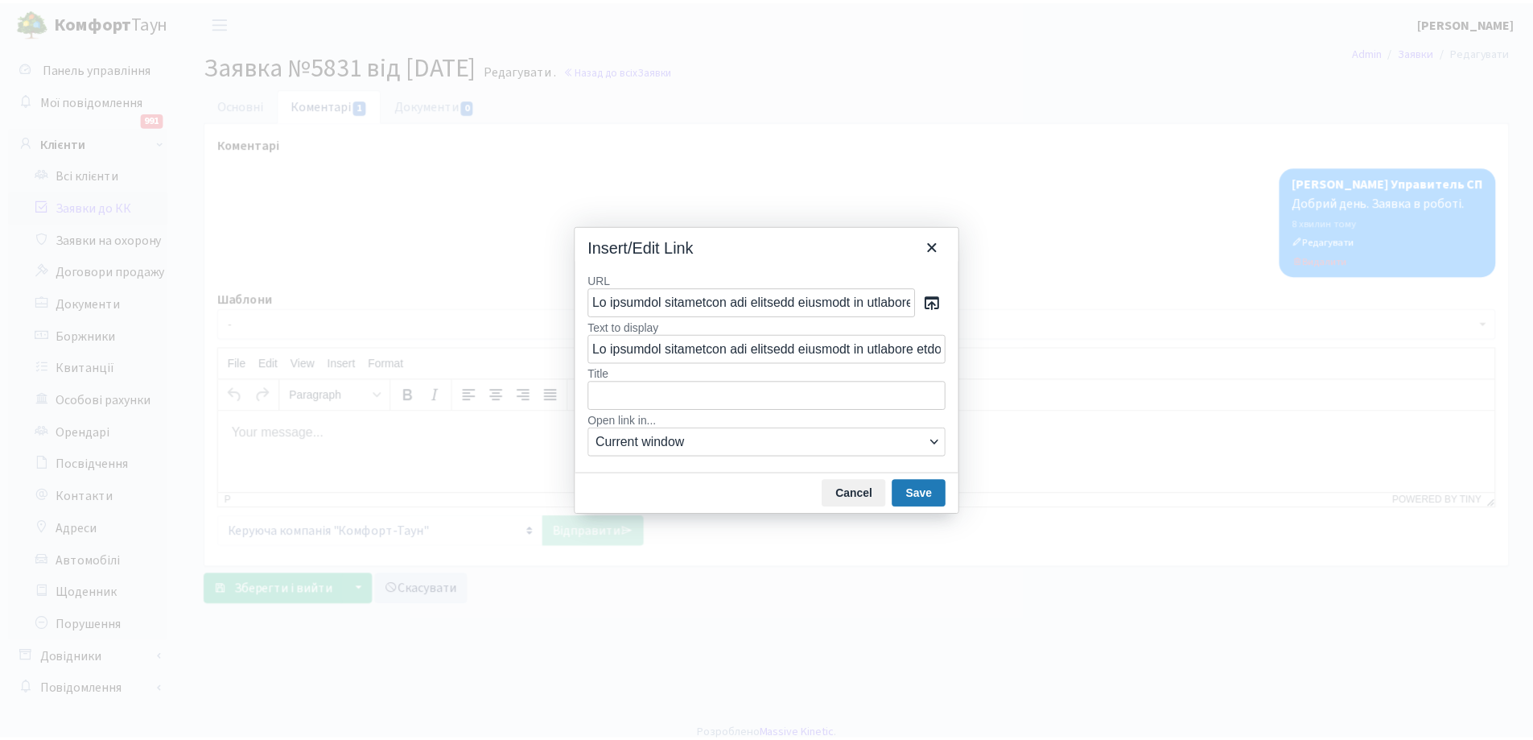
scroll to position [0, 6570]
click at [927, 496] on button "Save" at bounding box center [926, 493] width 54 height 27
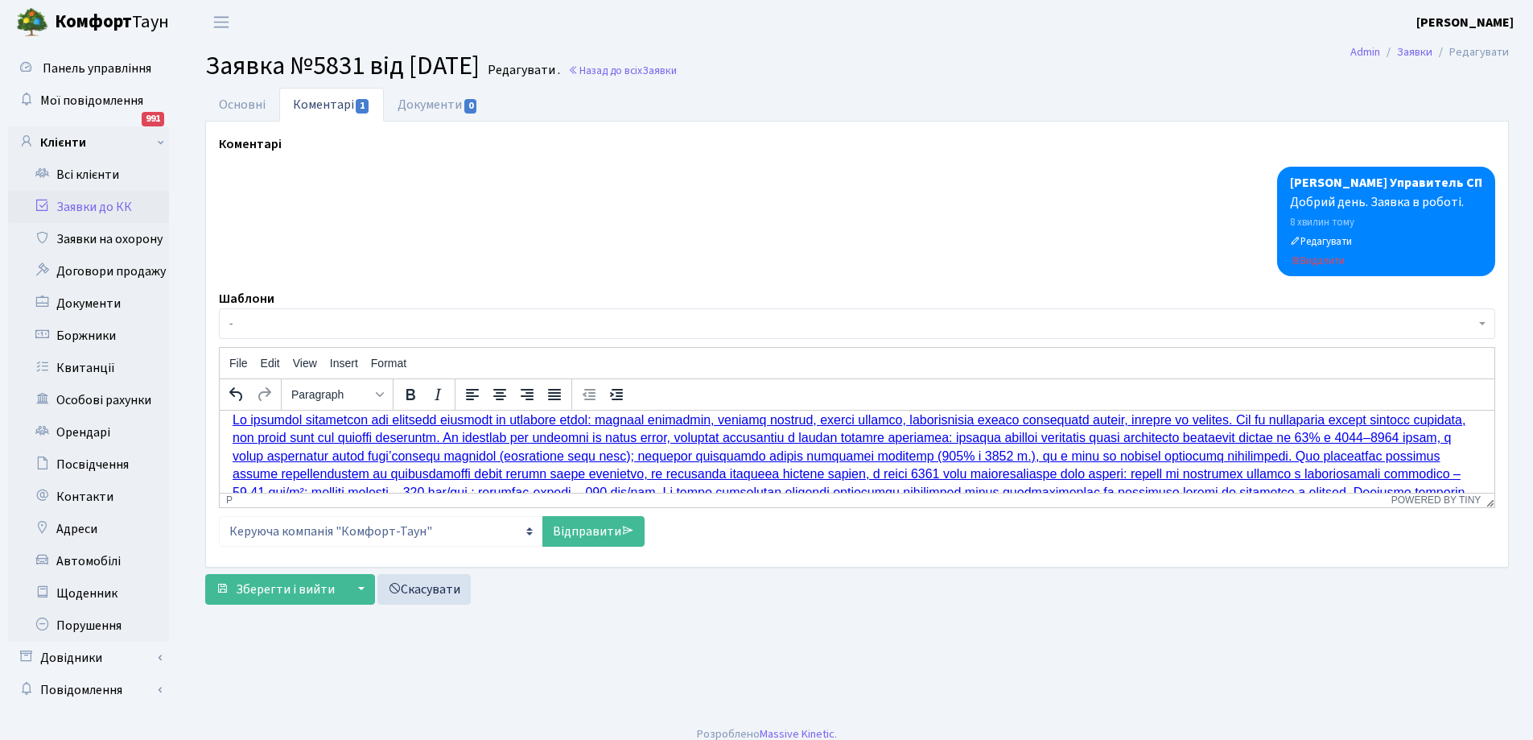
scroll to position [0, 0]
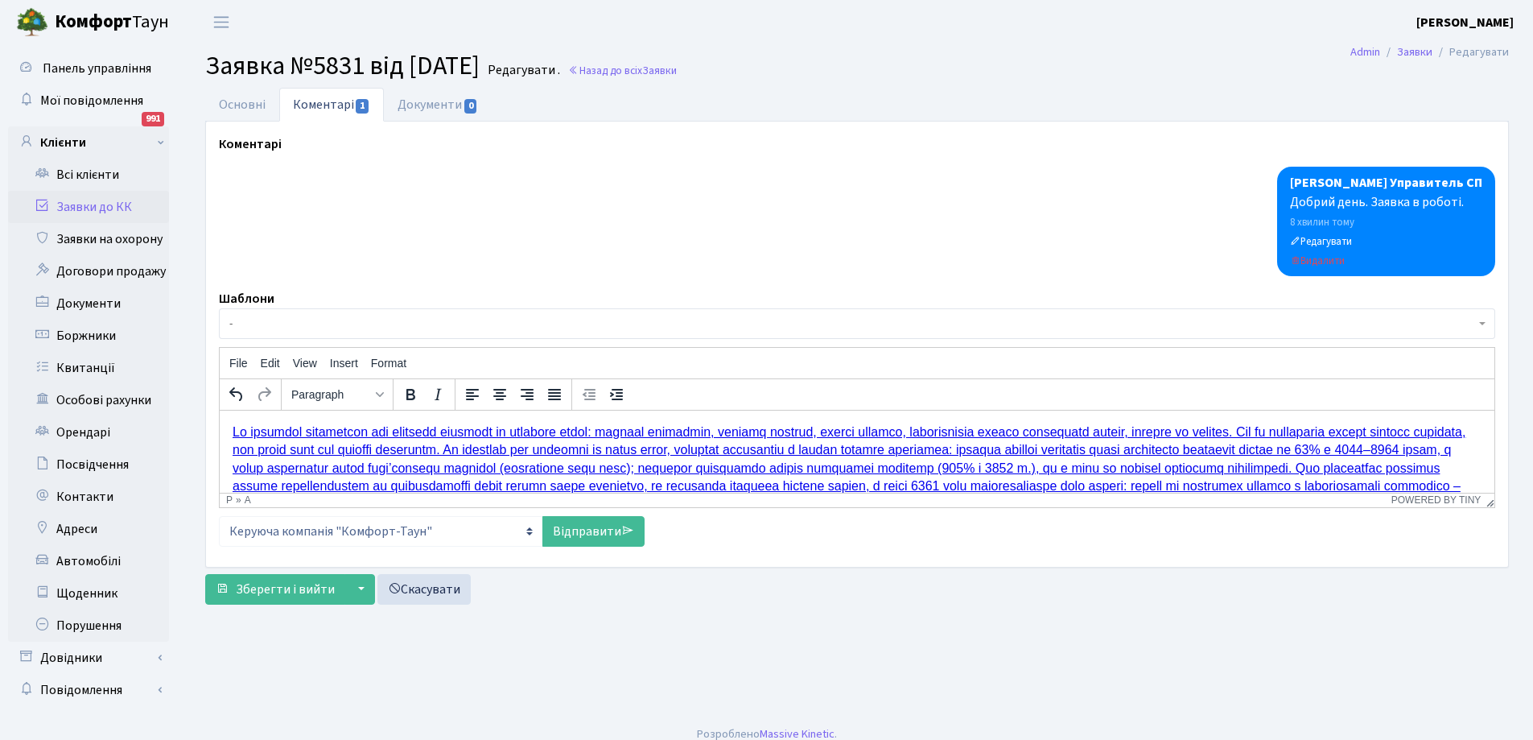
click at [233, 432] on link "Rich Text Area. Press ALT-0 for help." at bounding box center [849, 476] width 1233 height 104
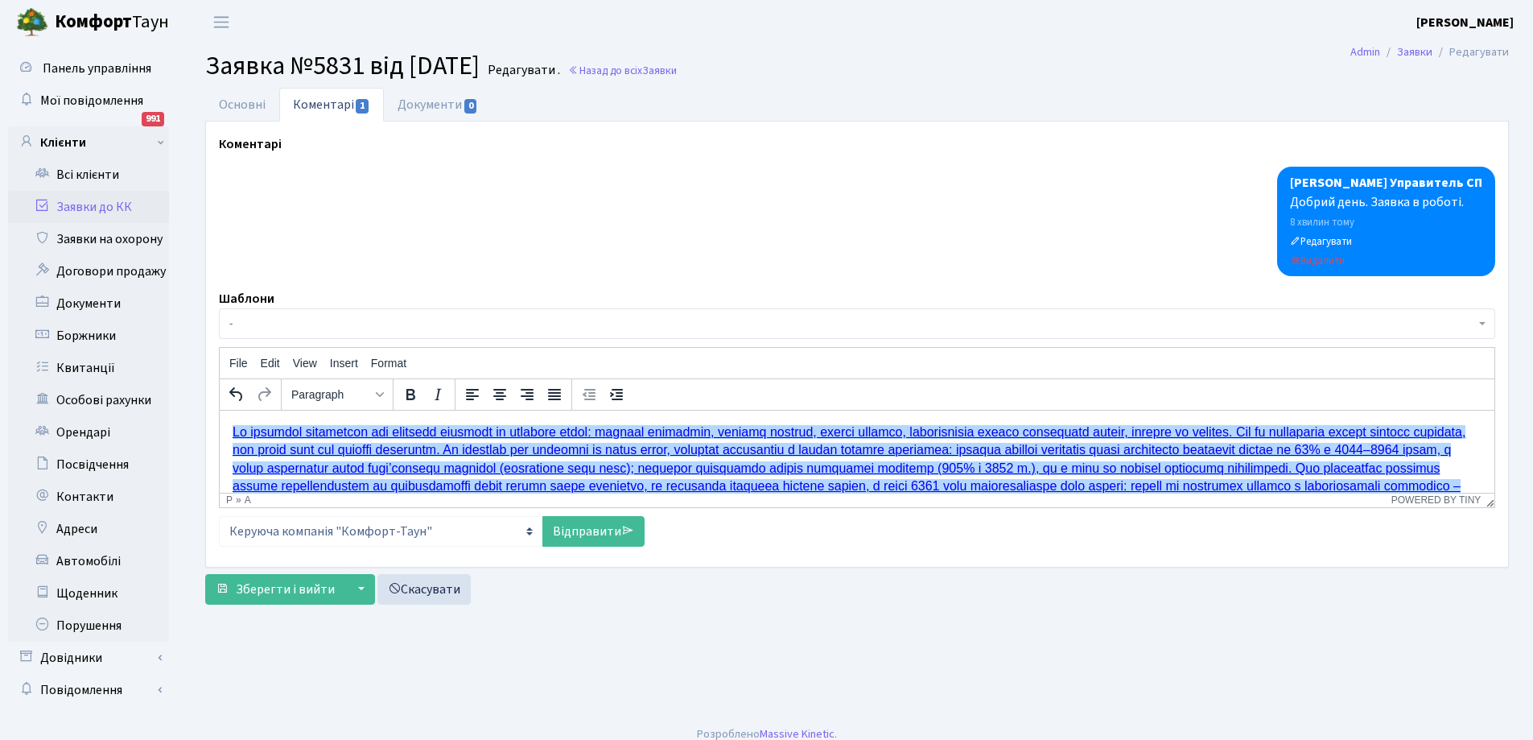
click at [233, 432] on link "Rich Text Area. Press ALT-0 for help." at bounding box center [849, 476] width 1233 height 104
click at [235, 432] on link "Rich Text Area. Press ALT-0 for help." at bounding box center [849, 476] width 1233 height 104
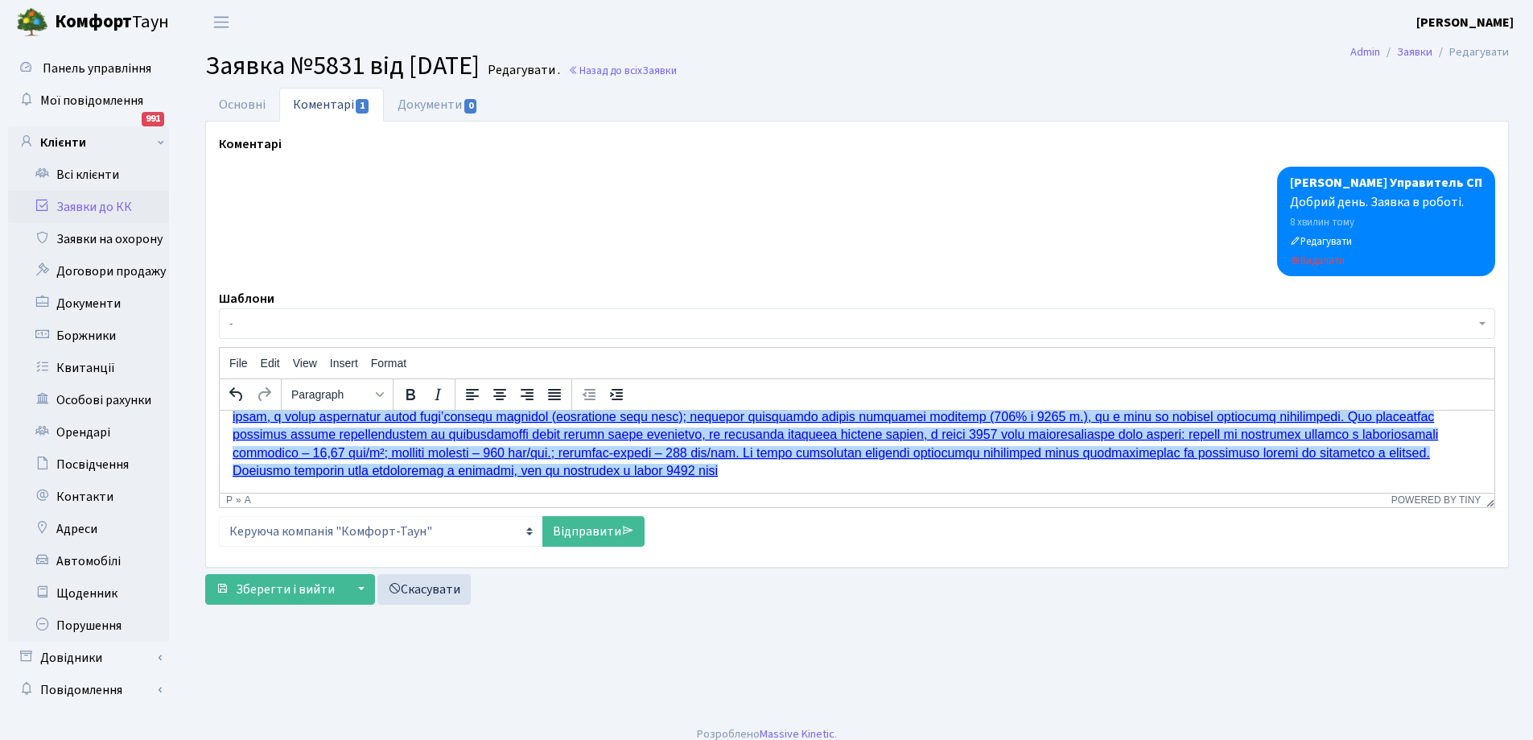
click at [1302, 437] on link "Rich Text Area. Press ALT-0 for help." at bounding box center [844, 425] width 1223 height 104
click at [590, 472] on link "Rich Text Area. Press ALT-0 for help." at bounding box center [857, 425] width 1248 height 104
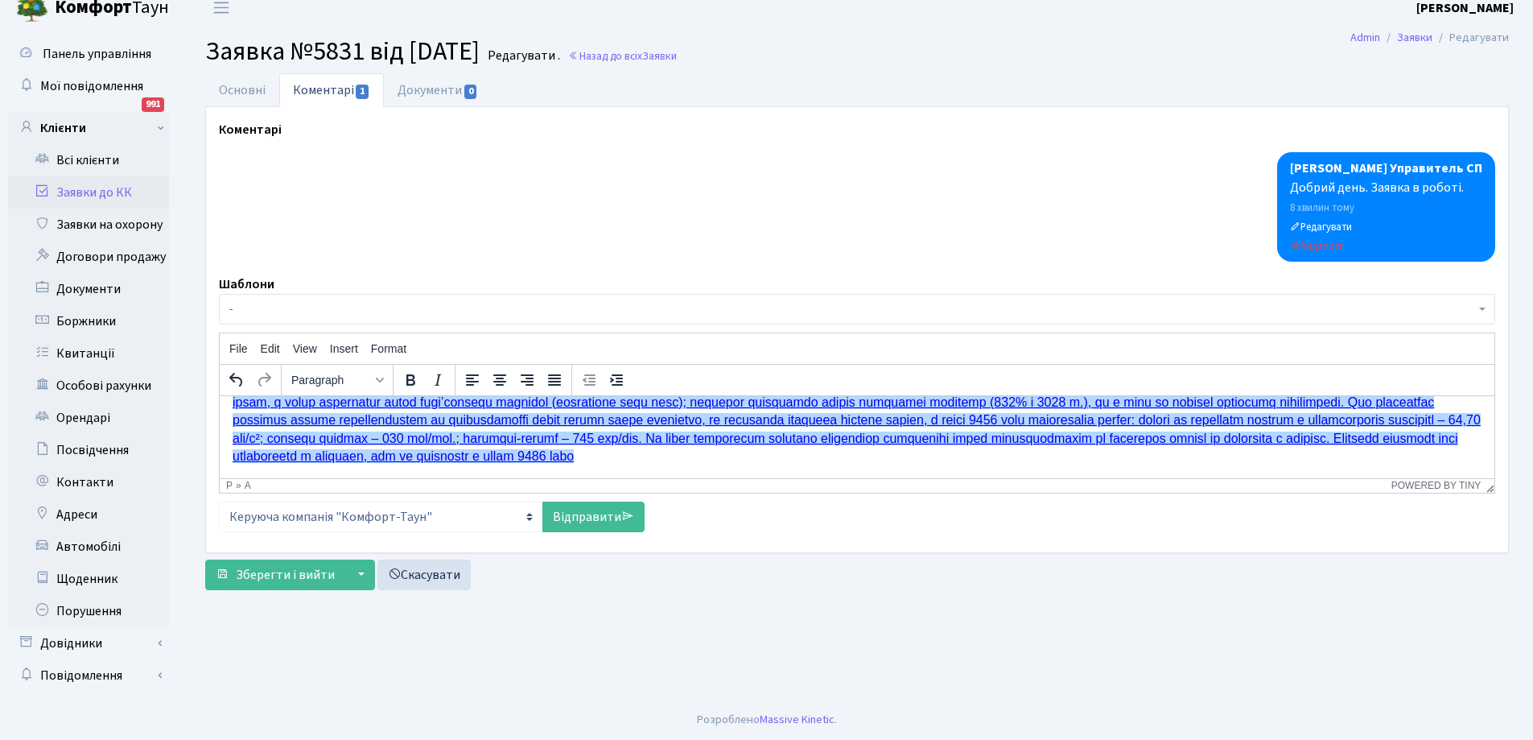
click at [586, 458] on link "Rich Text Area. Press ALT-0 for help." at bounding box center [857, 410] width 1248 height 104
drag, startPoint x: 818, startPoint y: 457, endPoint x: 830, endPoint y: 457, distance: 12.1
click at [830, 457] on link "Rich Text Area. Press ALT-0 for help." at bounding box center [857, 410] width 1248 height 104
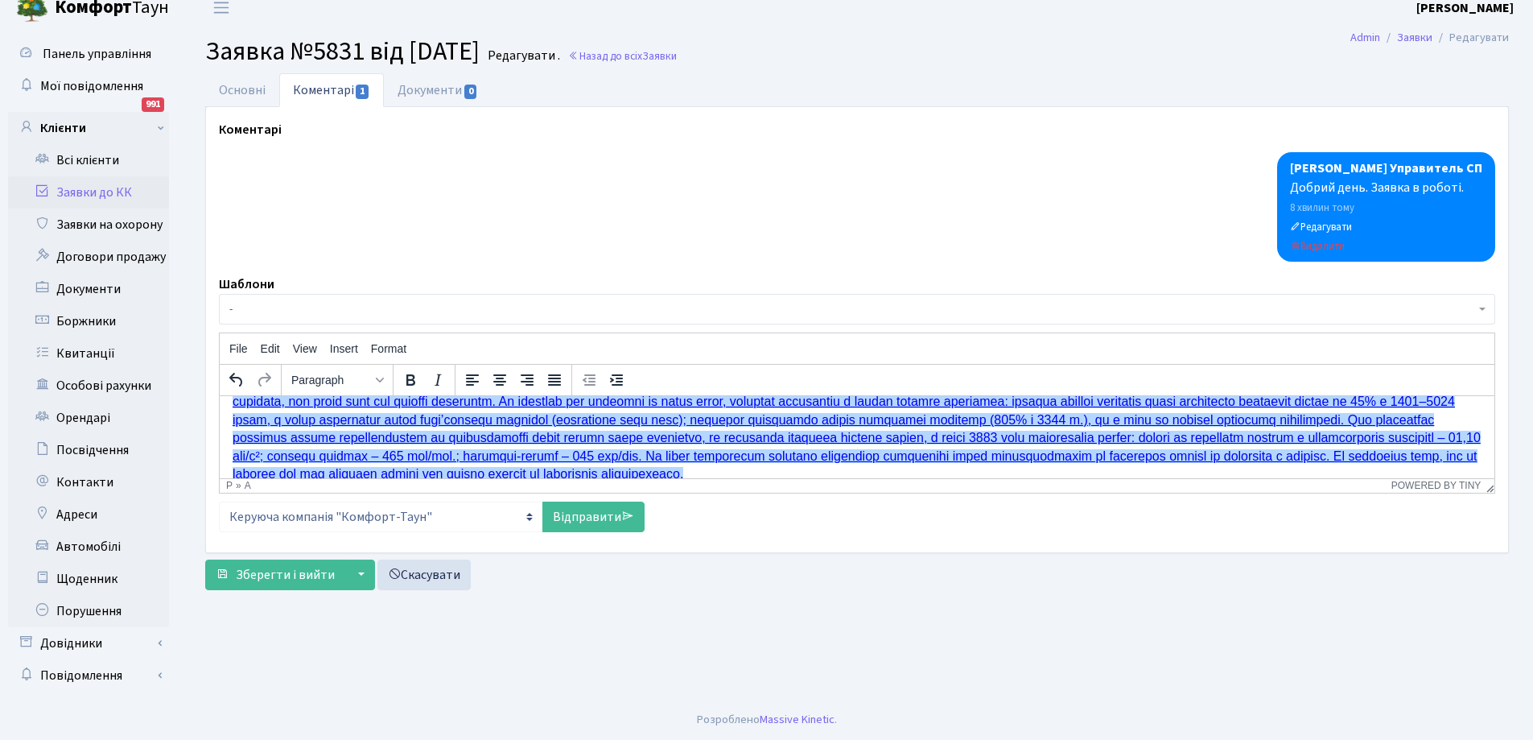
scroll to position [52, 0]
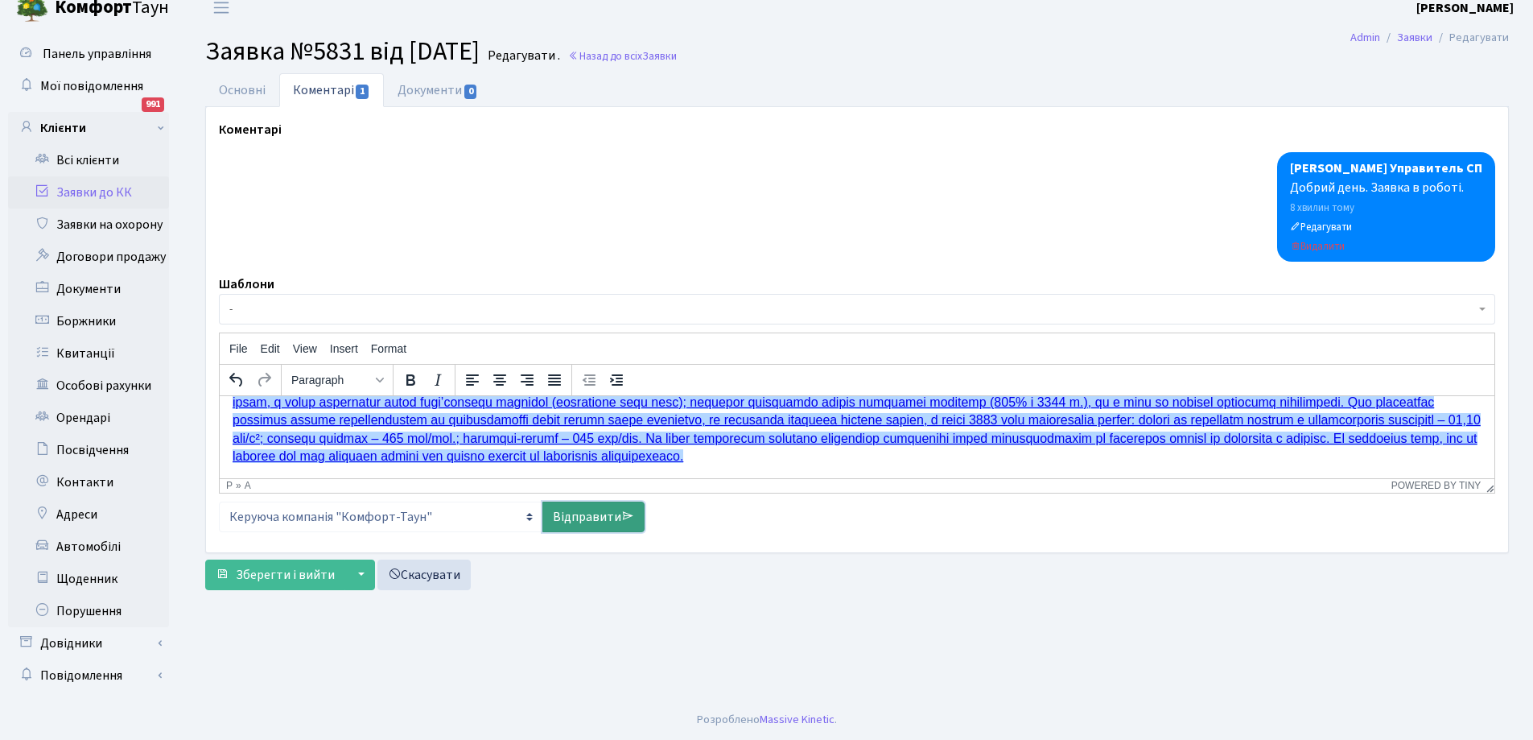
click at [579, 516] on link "Відправити" at bounding box center [593, 516] width 102 height 31
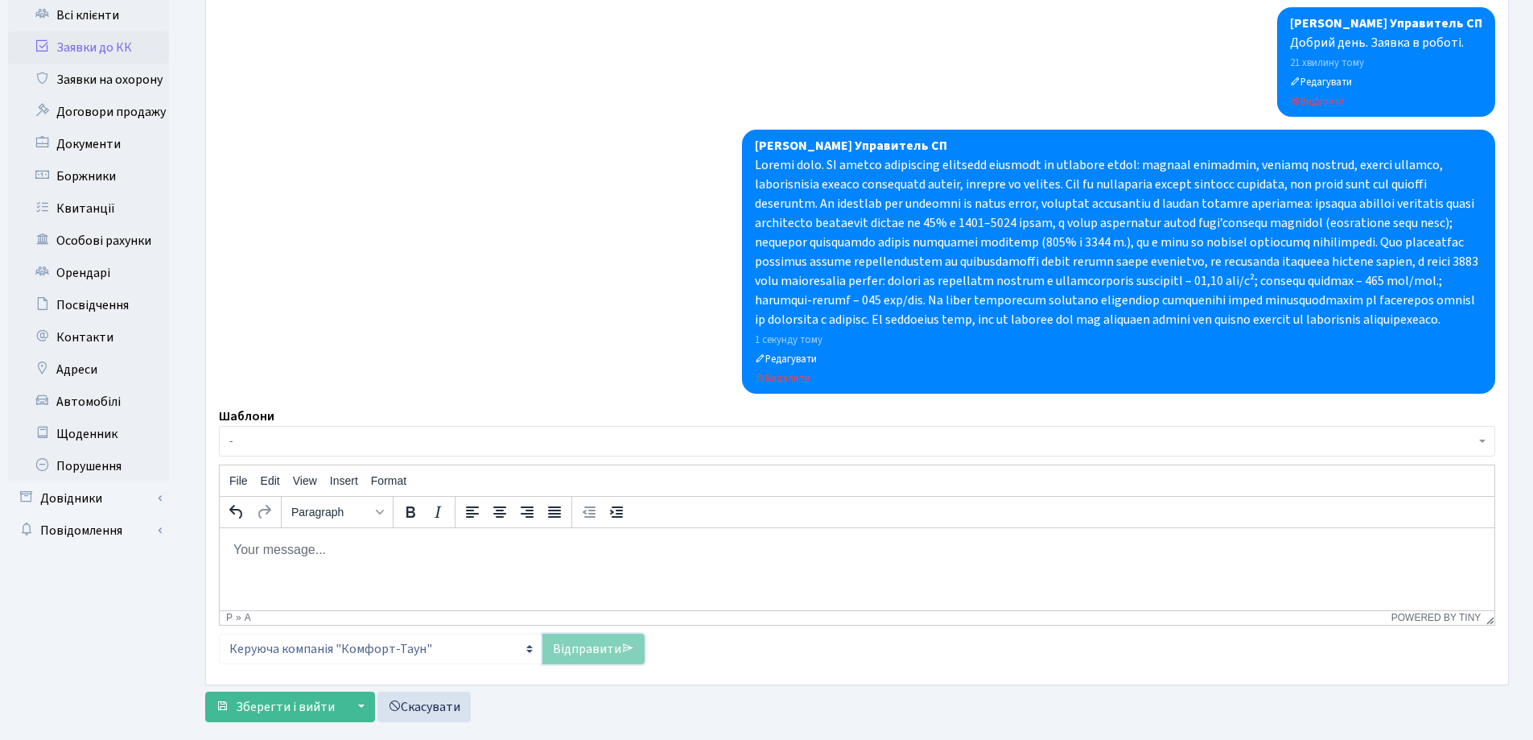
scroll to position [209, 0]
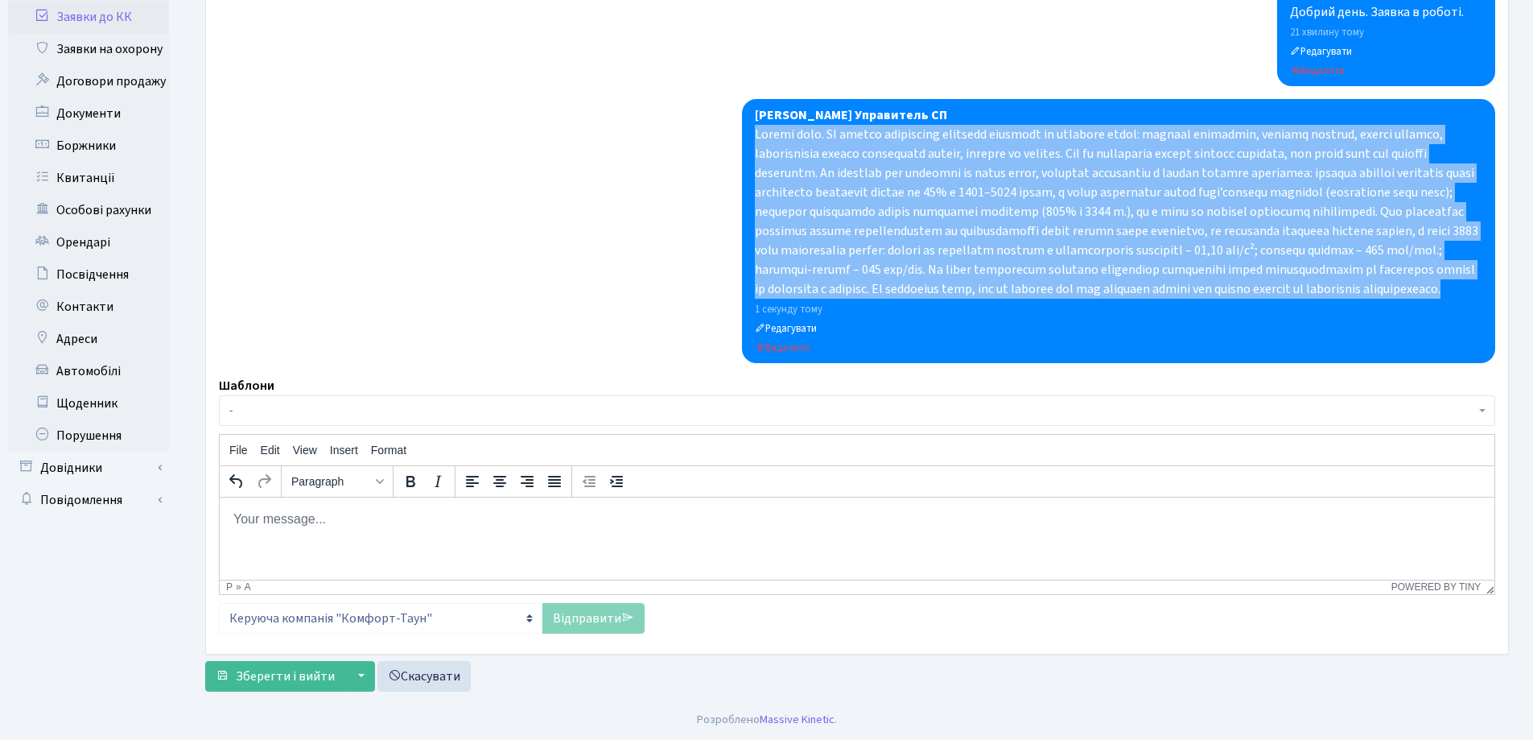
drag, startPoint x: 755, startPoint y: 113, endPoint x: 1136, endPoint y: 294, distance: 421.9
click at [1136, 294] on div at bounding box center [1119, 212] width 728 height 174
copy div "Добрий день. КК прагне утримувати житловий комплекс на якісному рівні: чистота …"
click at [295, 674] on span "Зберегти і вийти" at bounding box center [285, 676] width 99 height 18
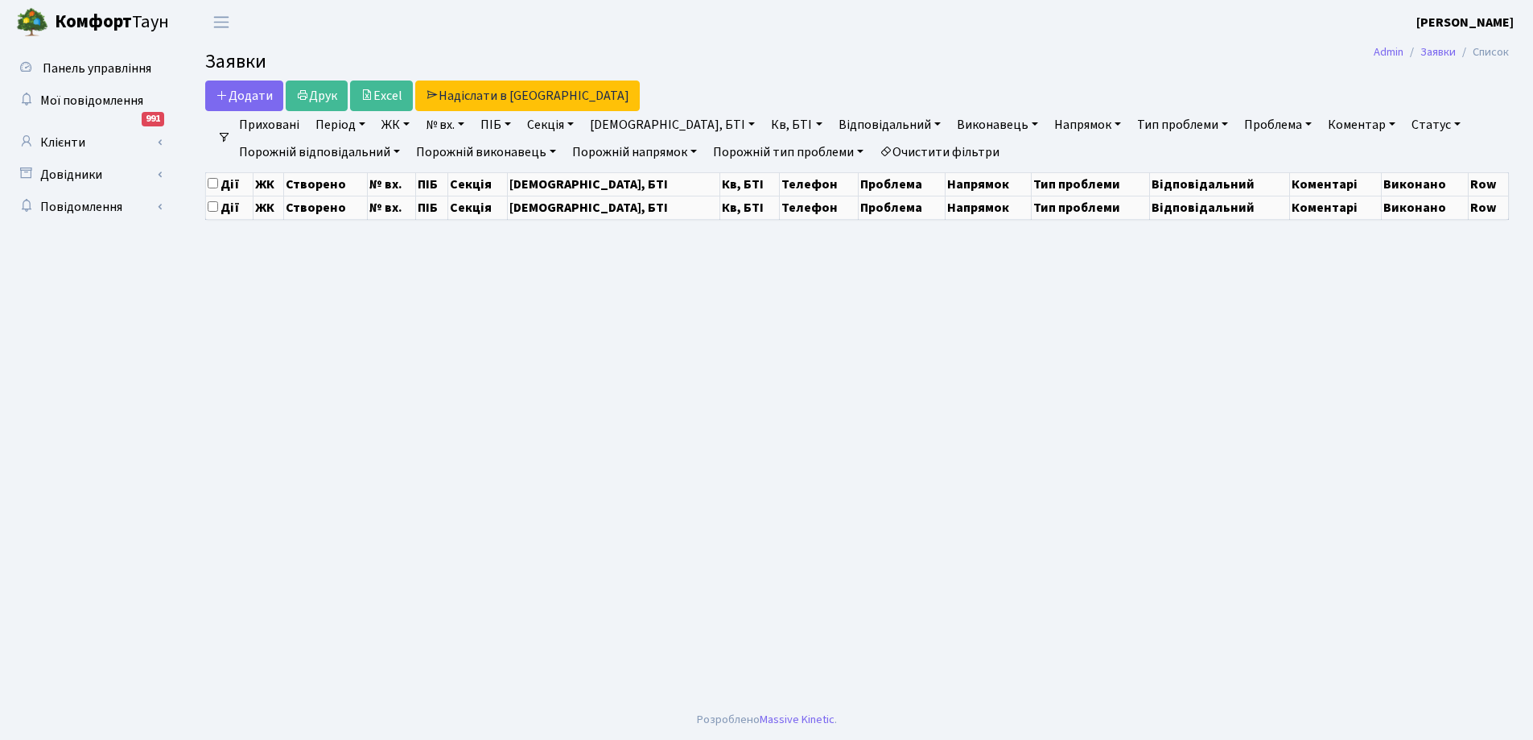
select select "25"
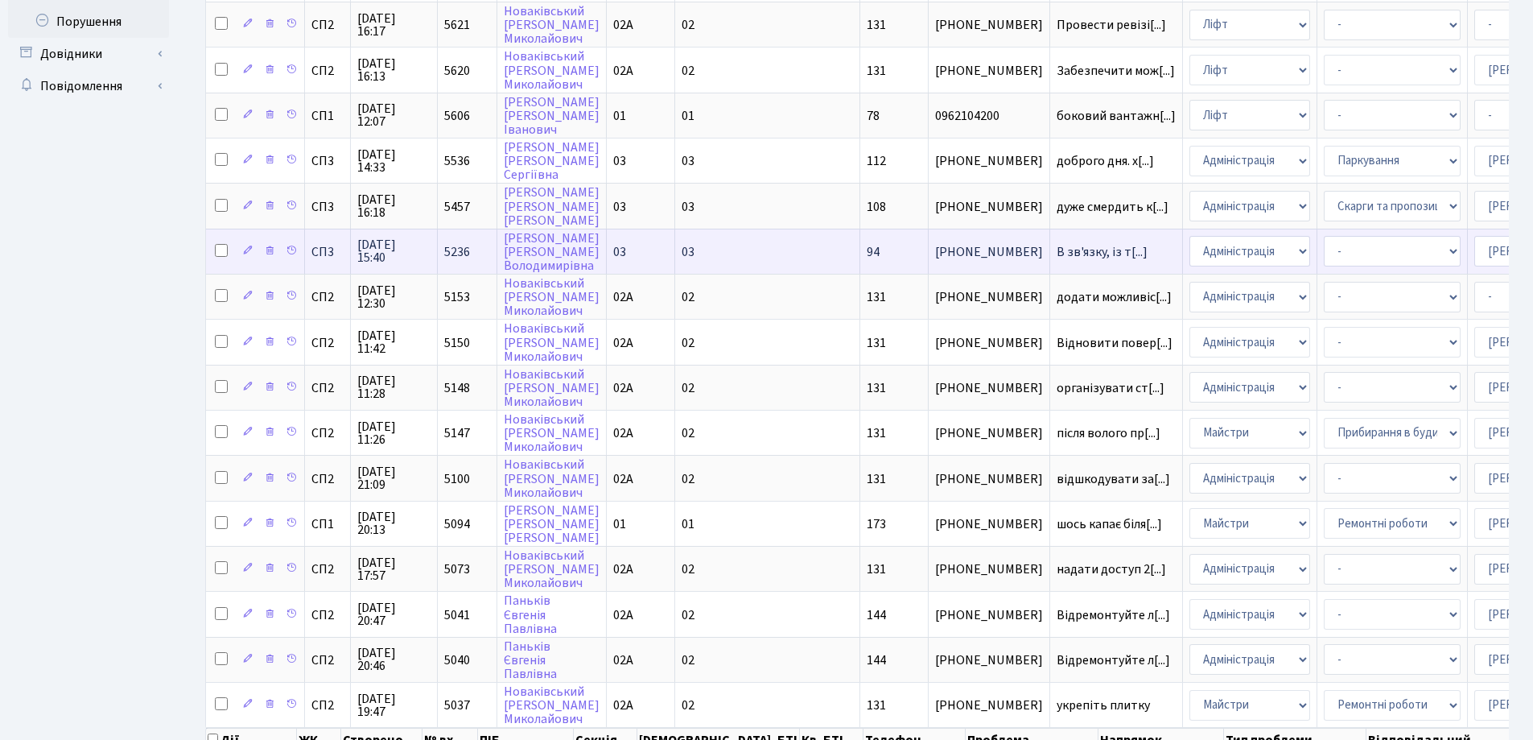
scroll to position [712, 0]
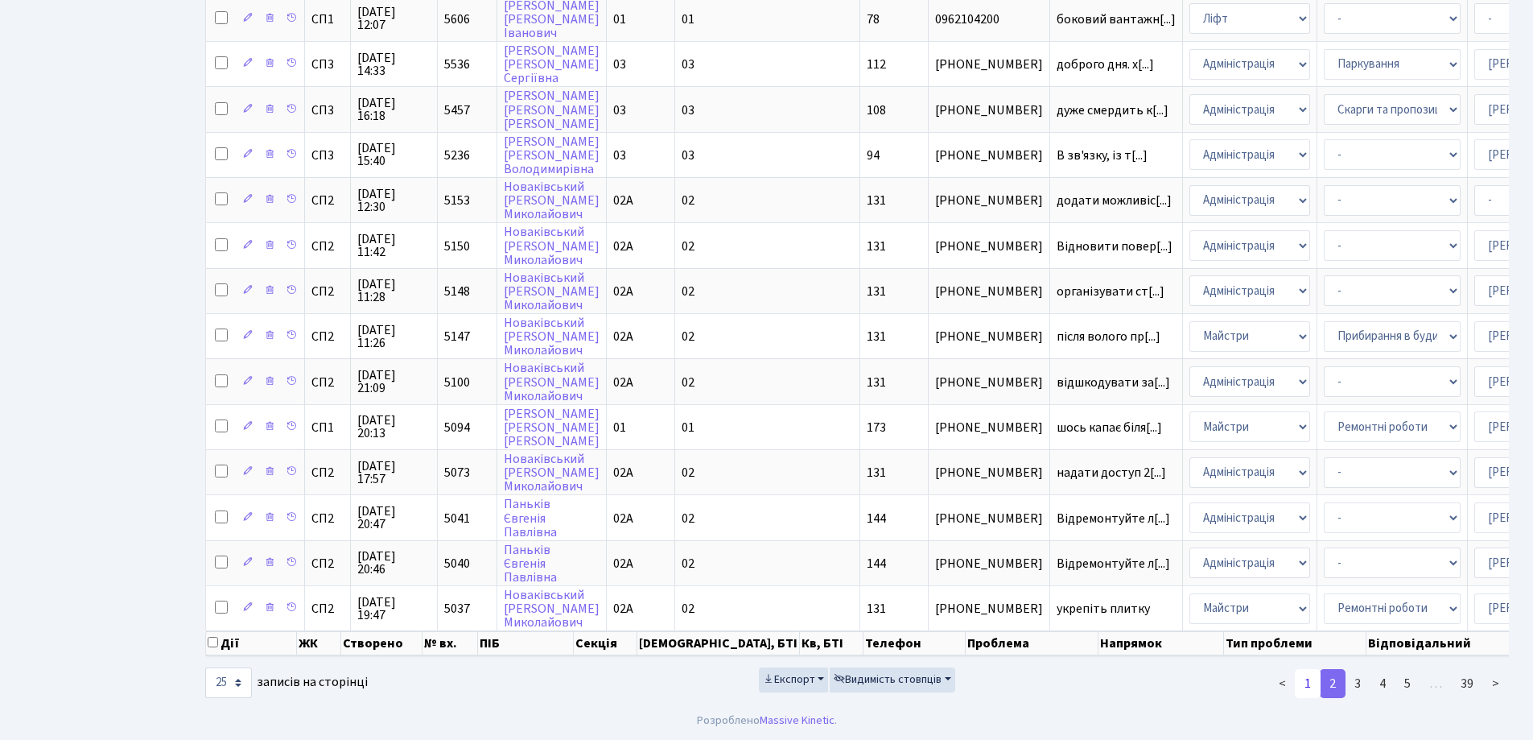
click at [1310, 688] on link "1" at bounding box center [1308, 683] width 26 height 29
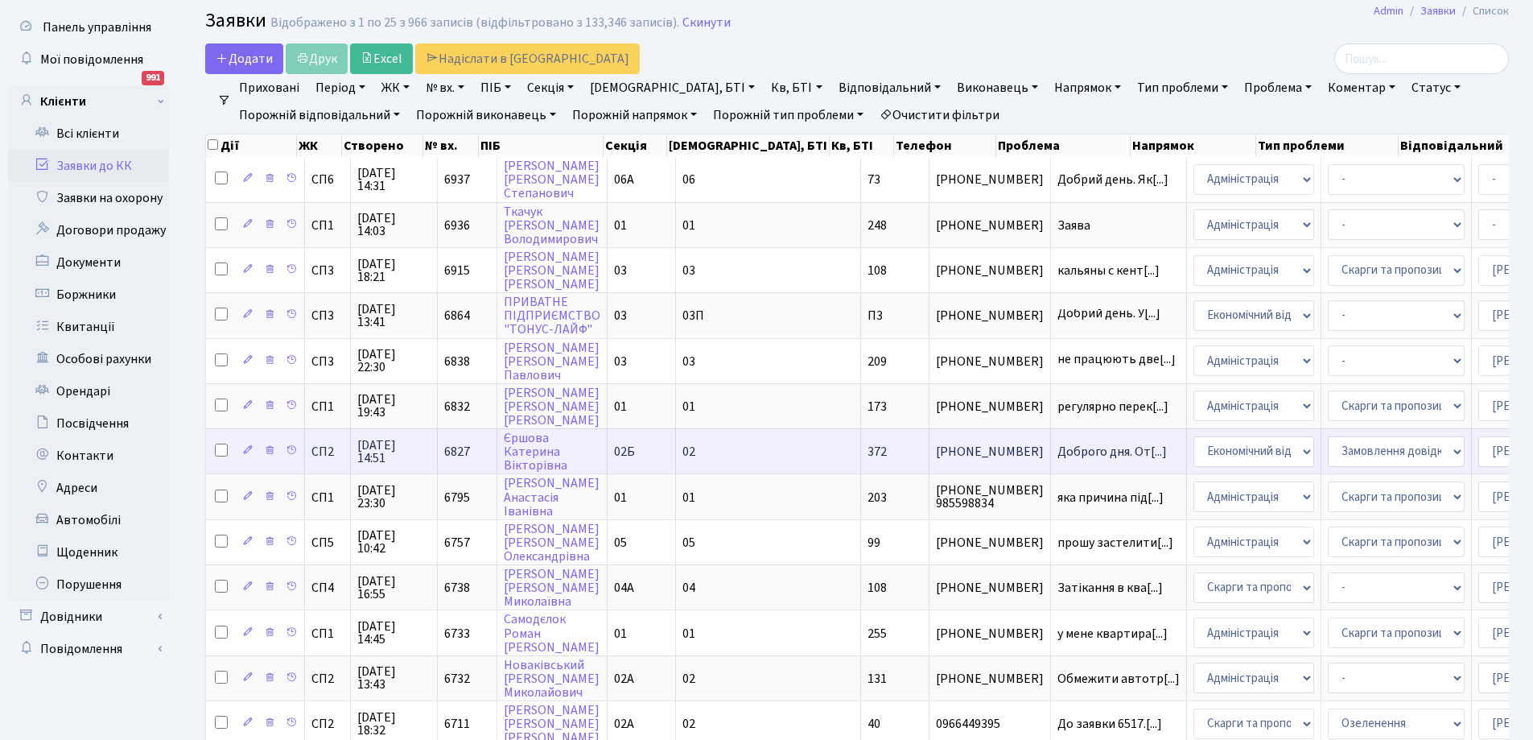
scroll to position [80, 0]
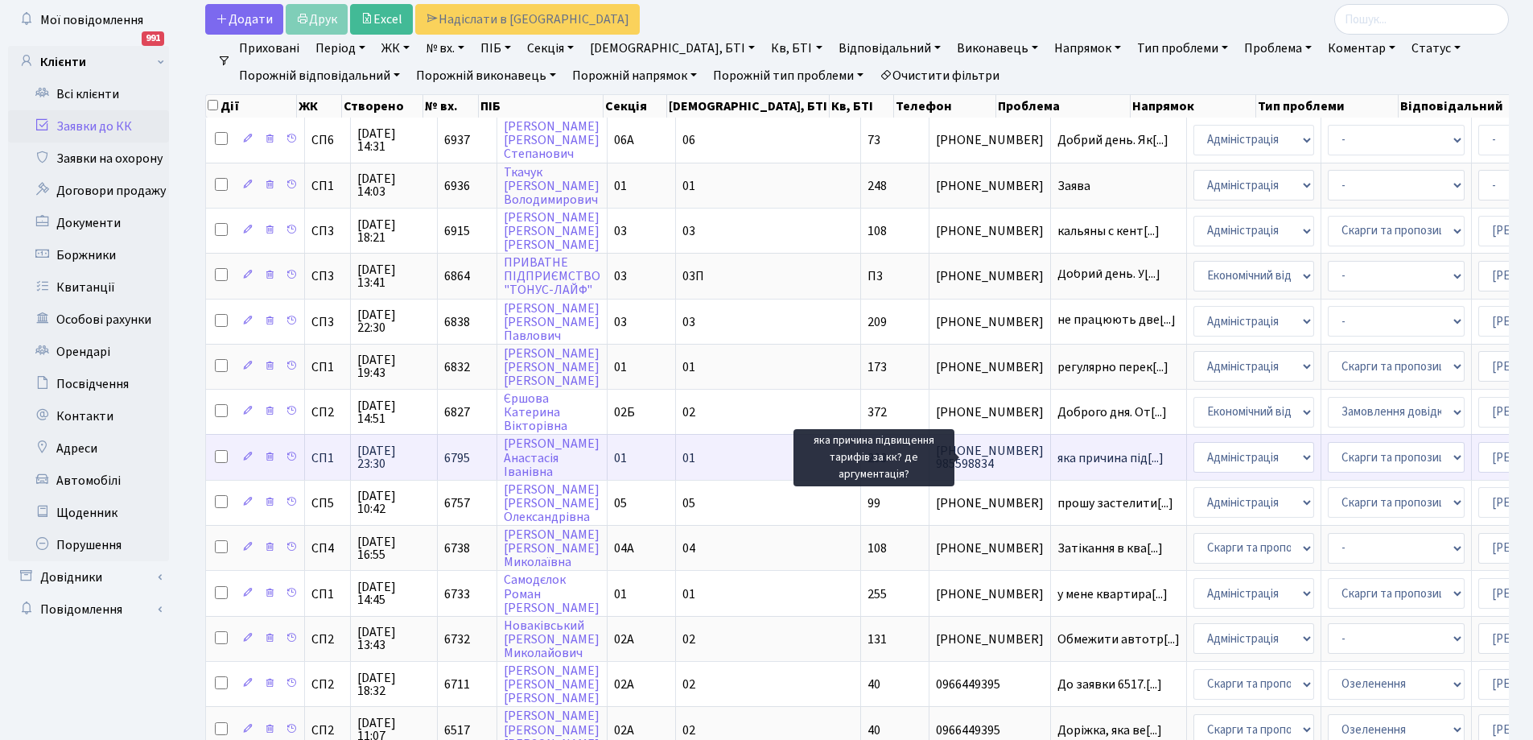
click at [1058, 456] on span "яка причина під[...]" at bounding box center [1111, 458] width 106 height 18
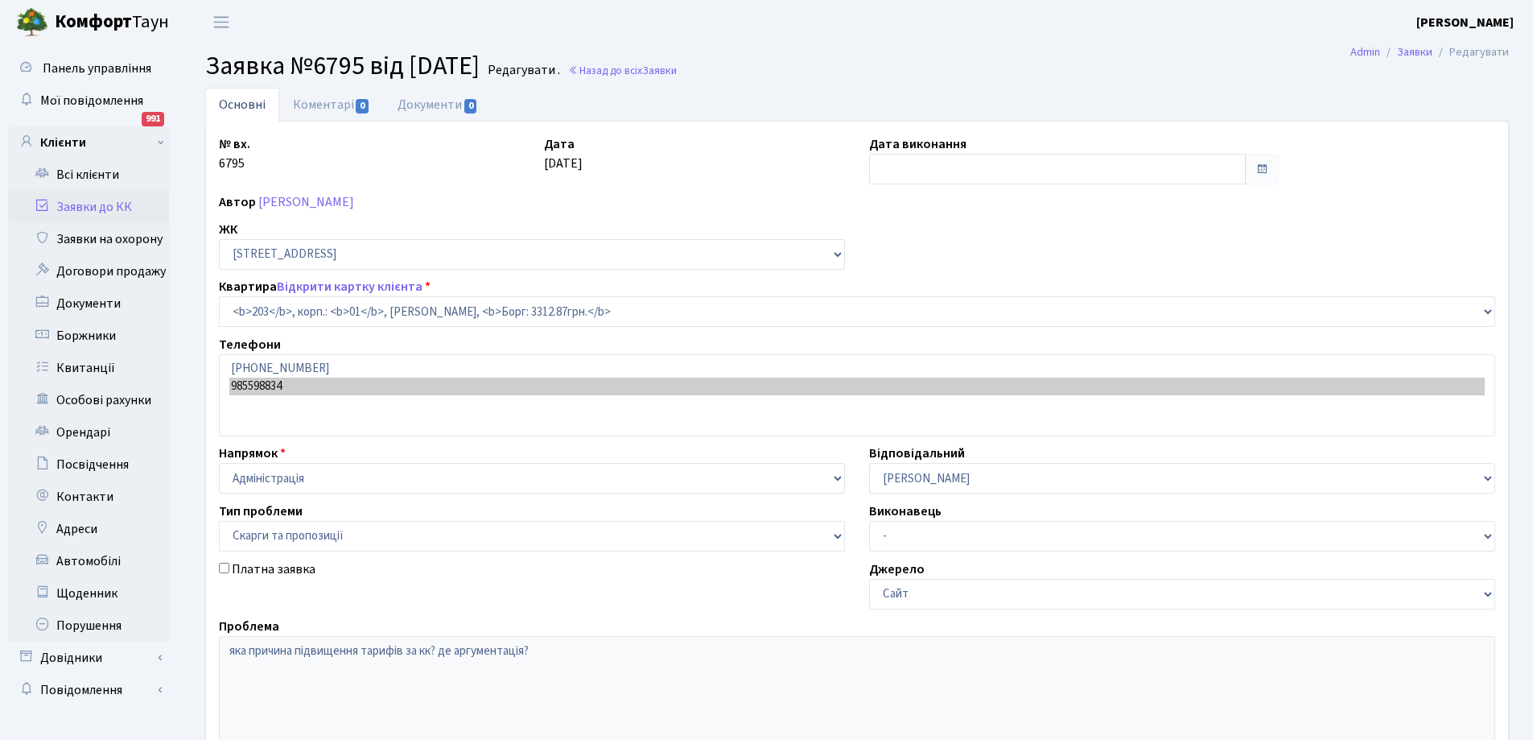
select select "20128"
select select "55"
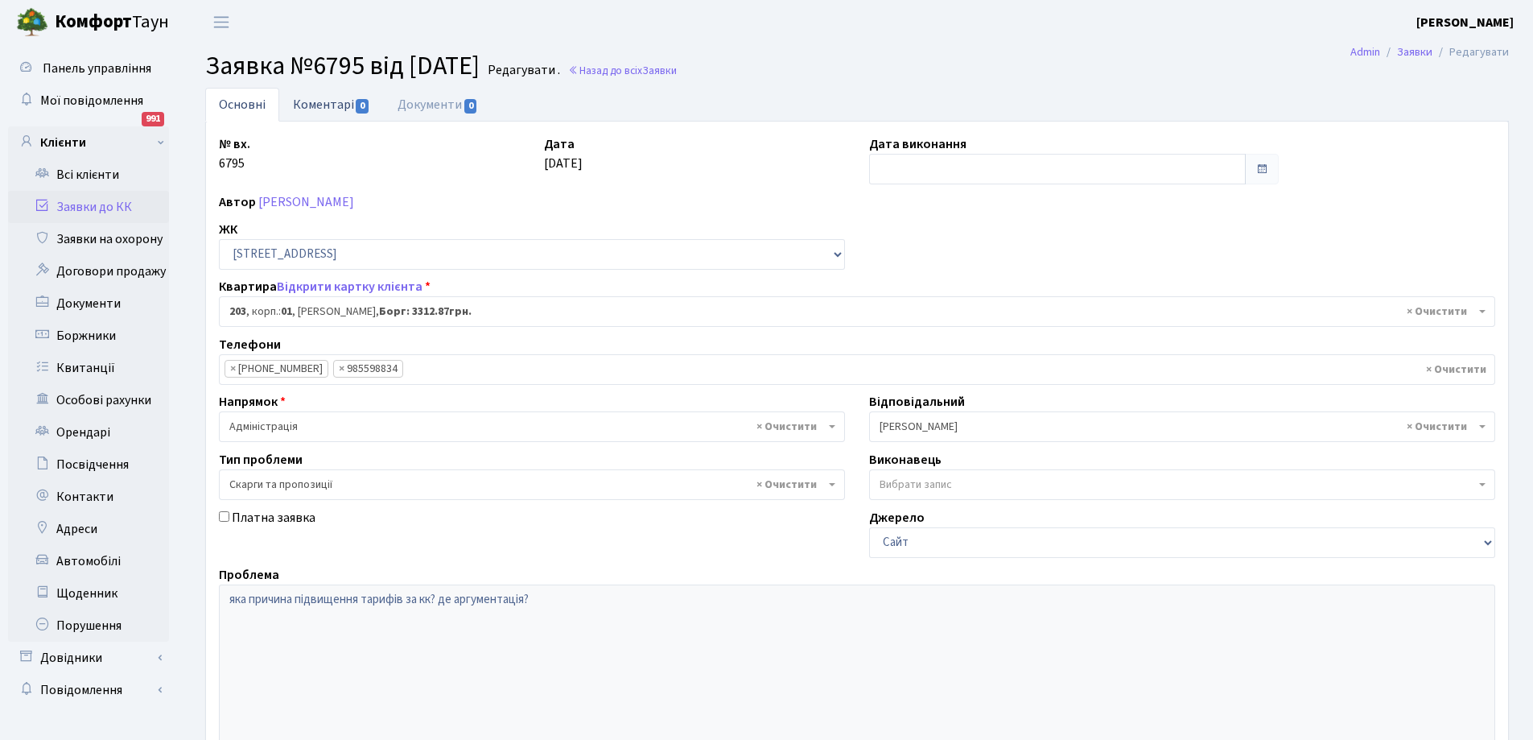
click at [311, 97] on link "Коментарі 0" at bounding box center [331, 104] width 105 height 33
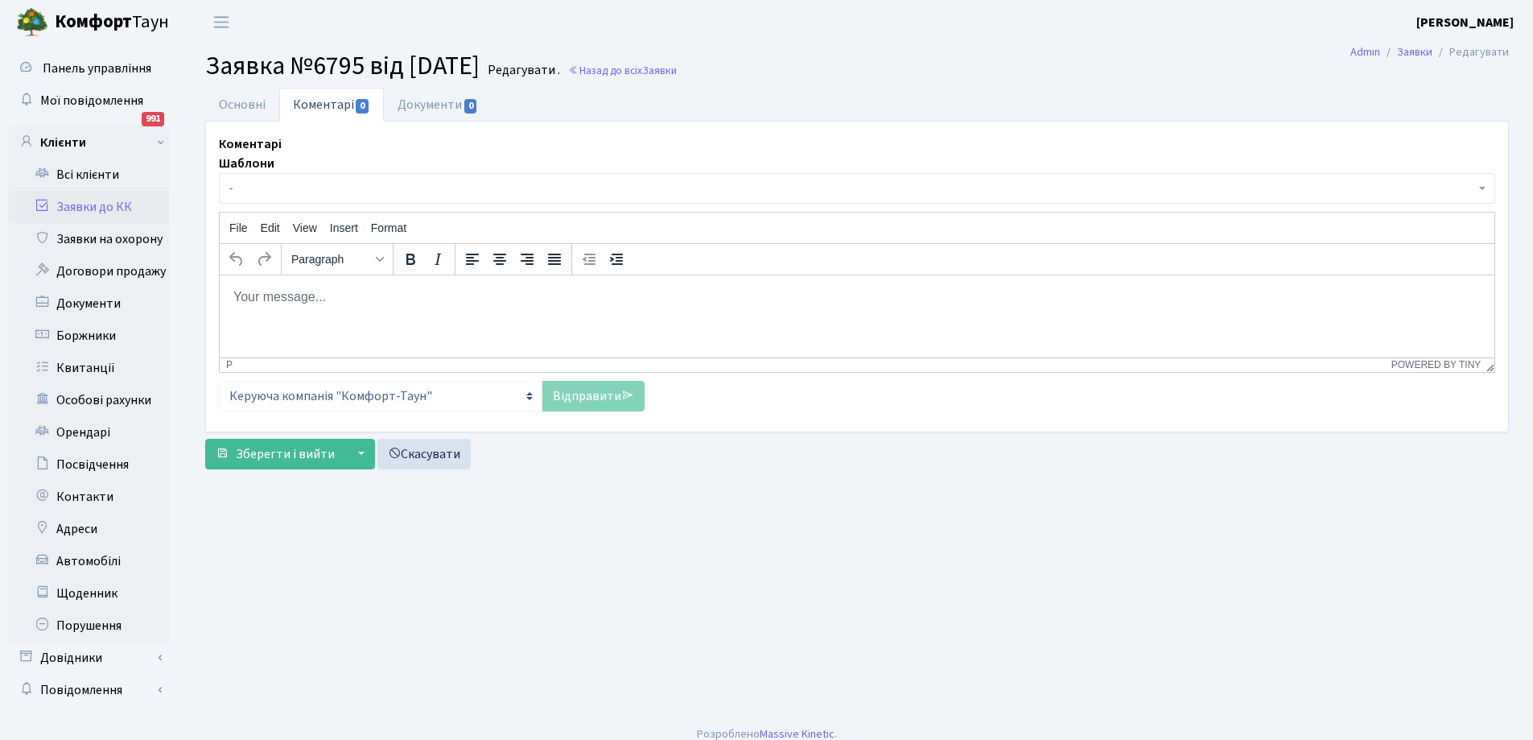
click at [276, 299] on body "Rich Text Area. Press ALT-0 for help." at bounding box center [857, 296] width 1249 height 18
click at [334, 320] on div "Link..." at bounding box center [324, 316] width 30 height 19
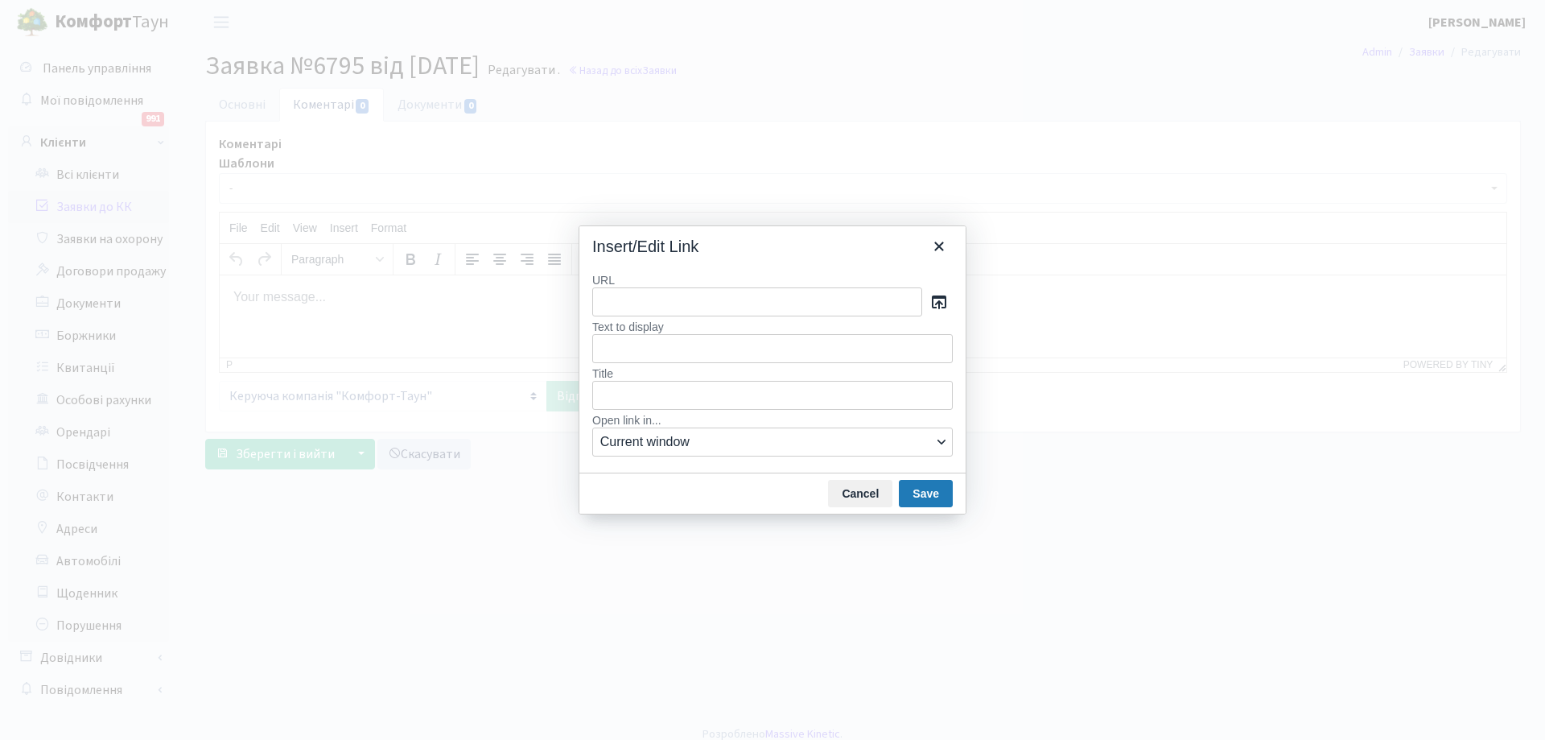
click at [651, 300] on input "URL" at bounding box center [757, 301] width 330 height 29
type input "Добрий день. КК прагне утримувати житловий комплекс на якісному рівні: чистота …"
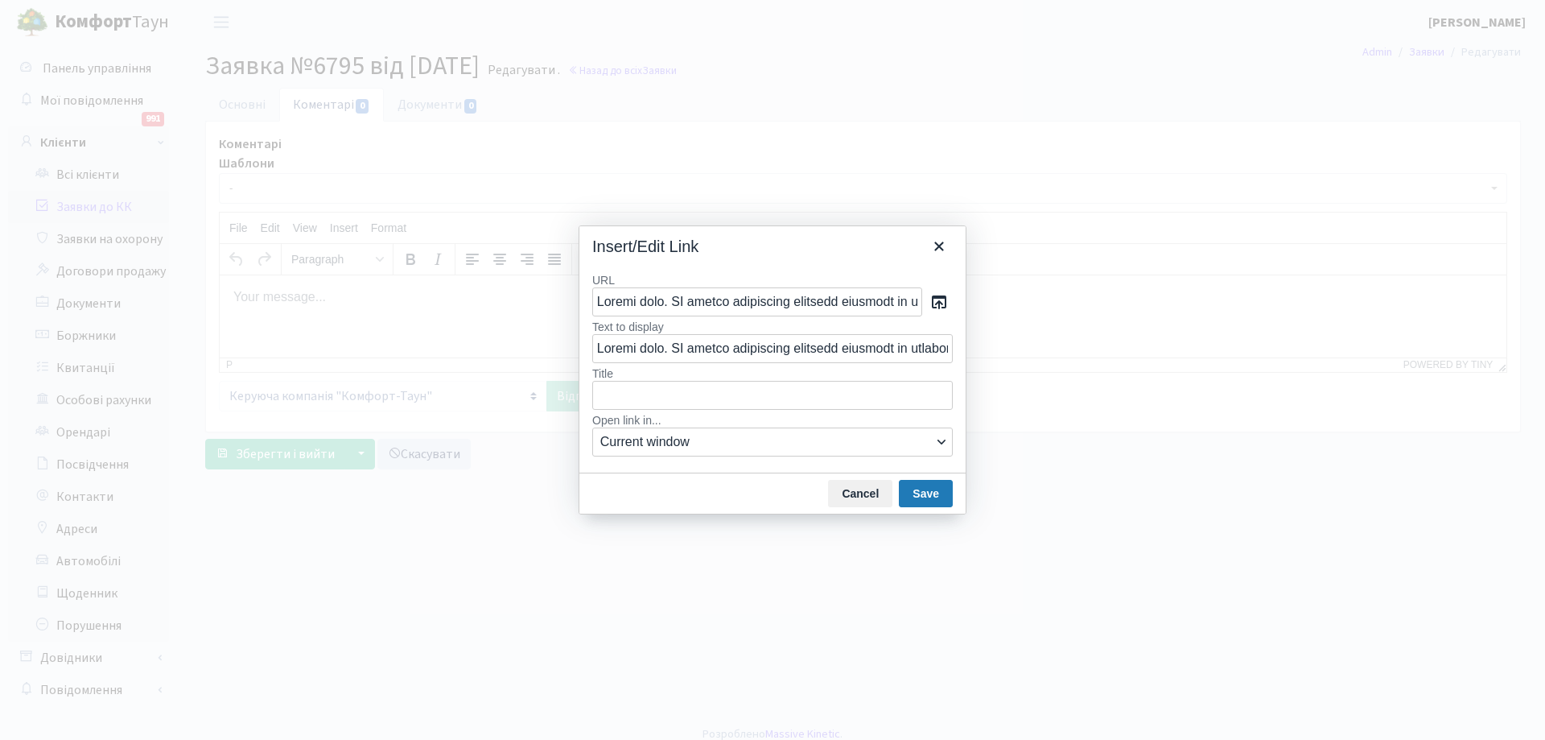
scroll to position [0, 6695]
click at [932, 497] on button "Save" at bounding box center [926, 493] width 54 height 27
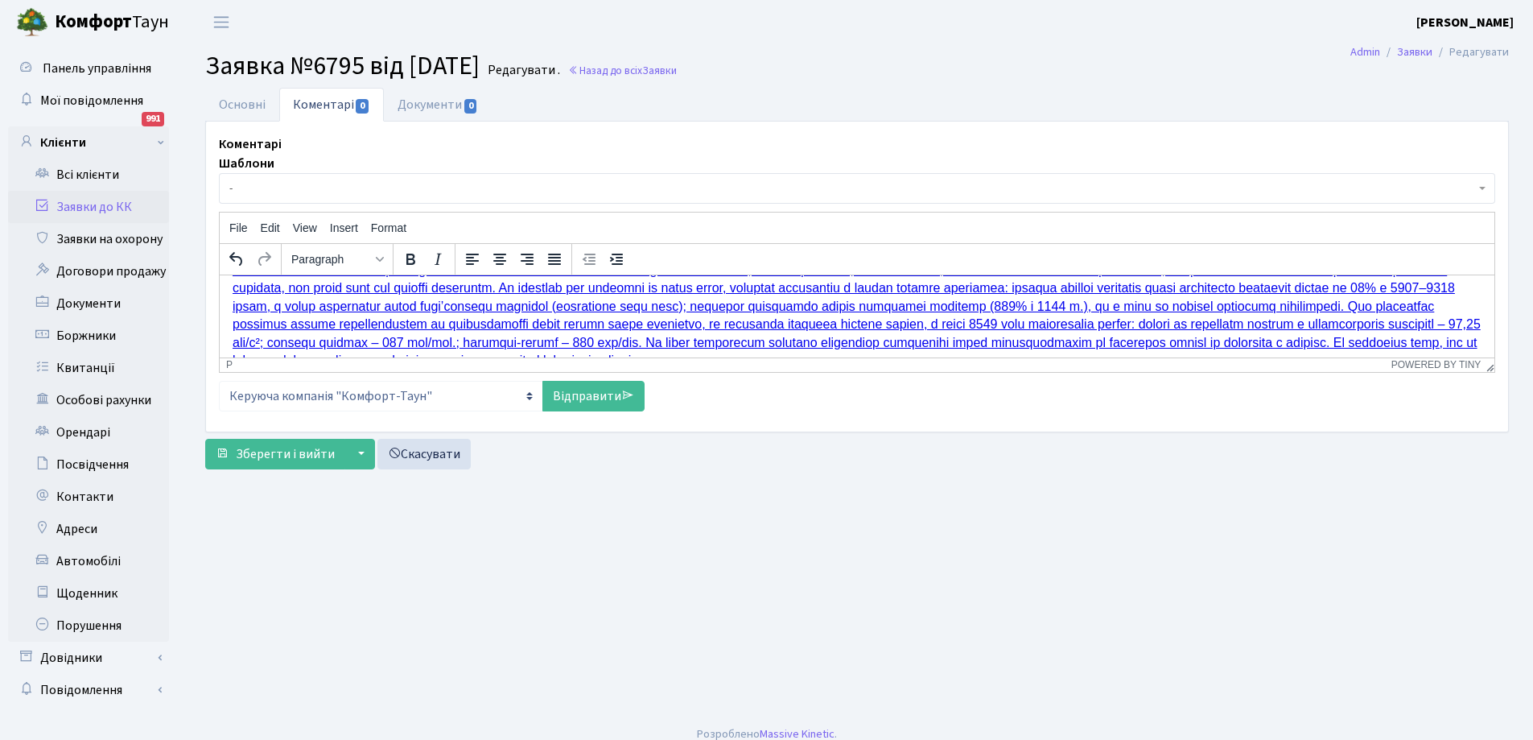
scroll to position [52, 0]
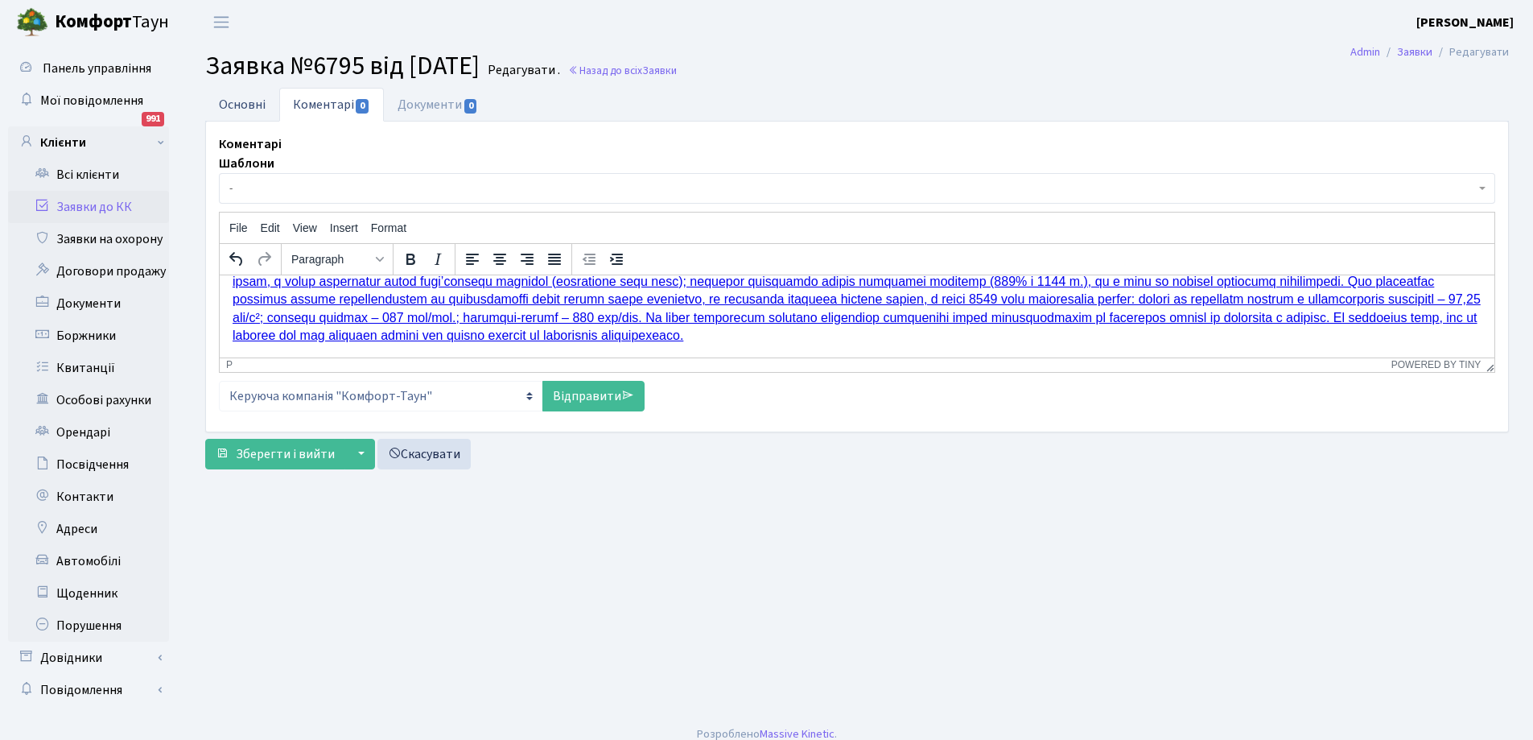
click at [236, 101] on link "Основні" at bounding box center [242, 104] width 74 height 33
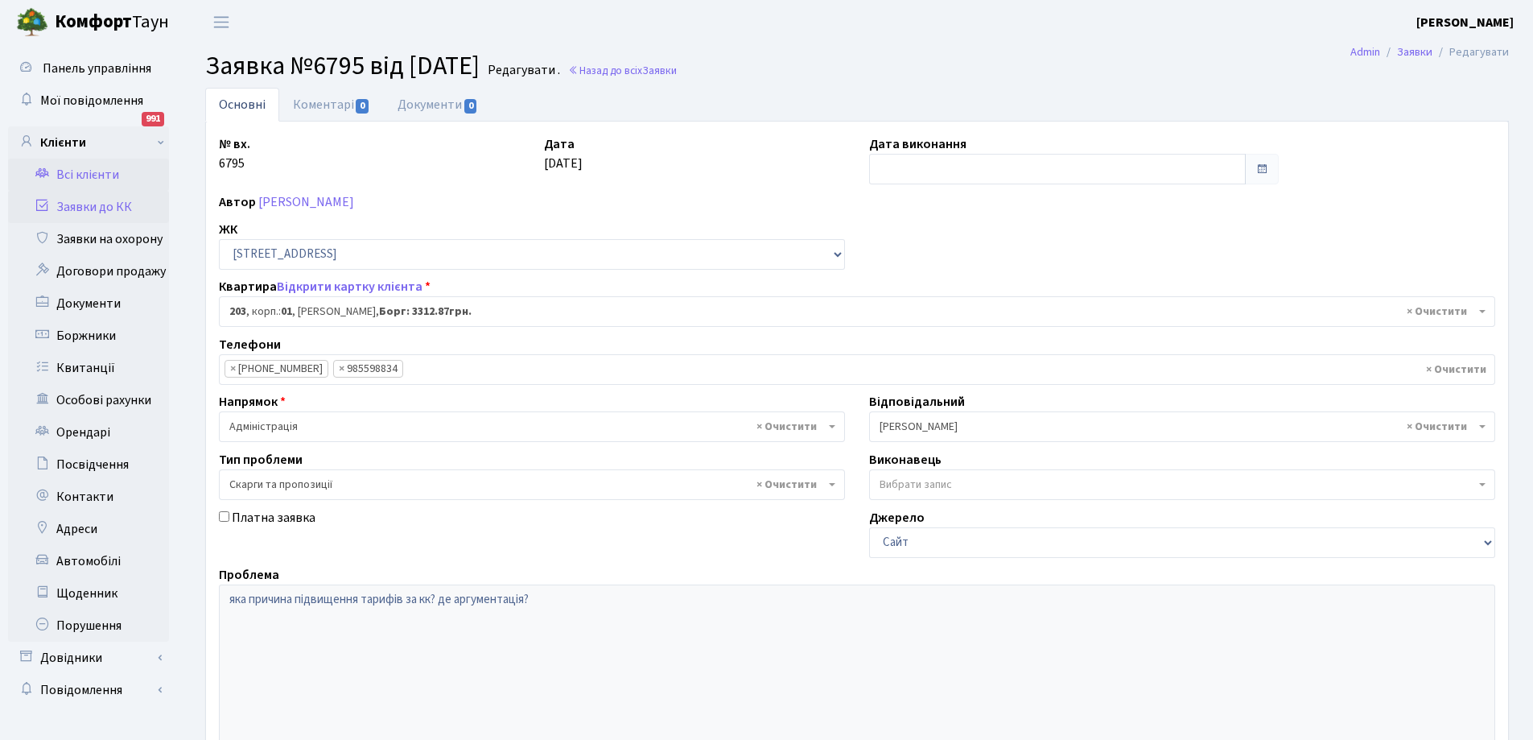
click at [96, 172] on link "Всі клієнти" at bounding box center [88, 175] width 161 height 32
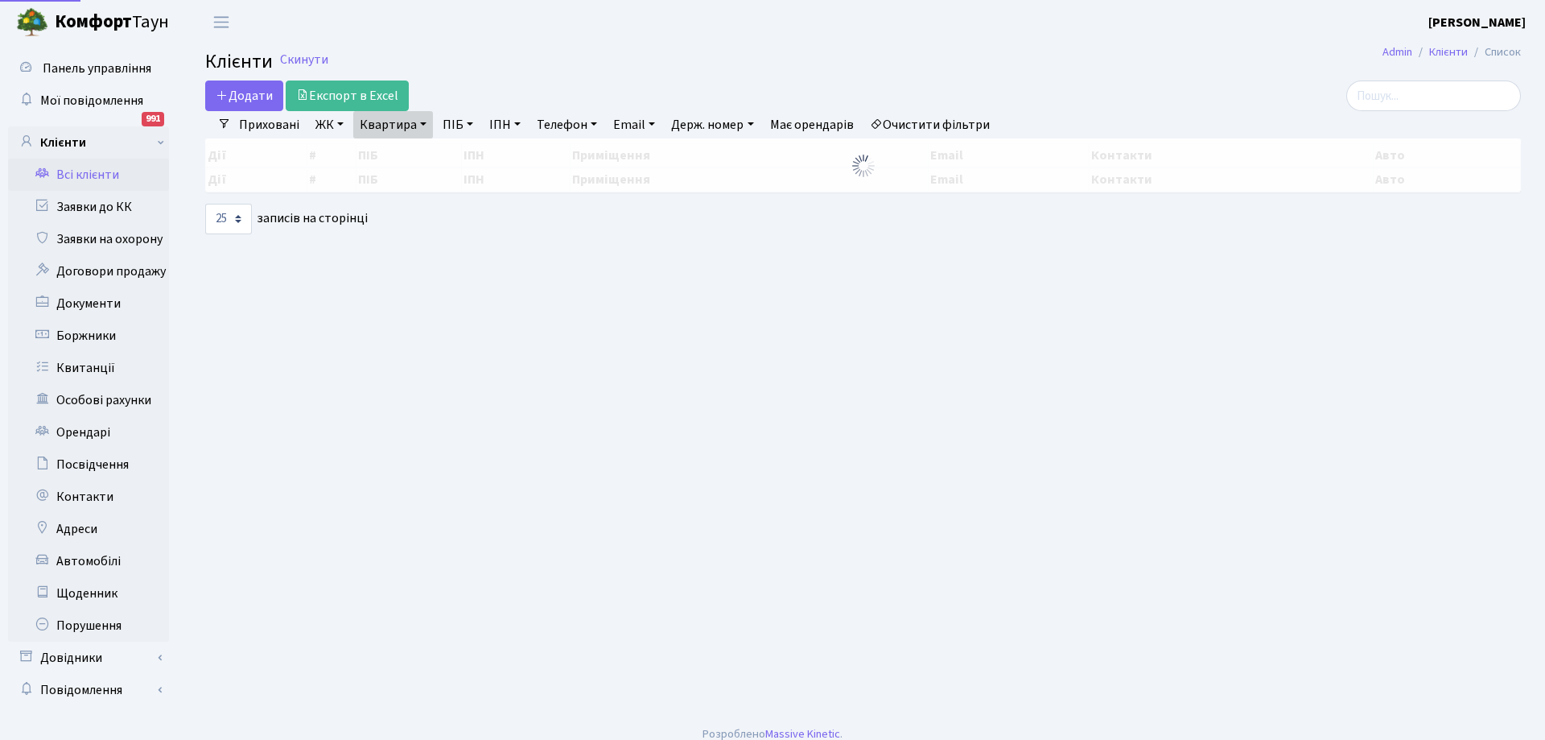
select select "25"
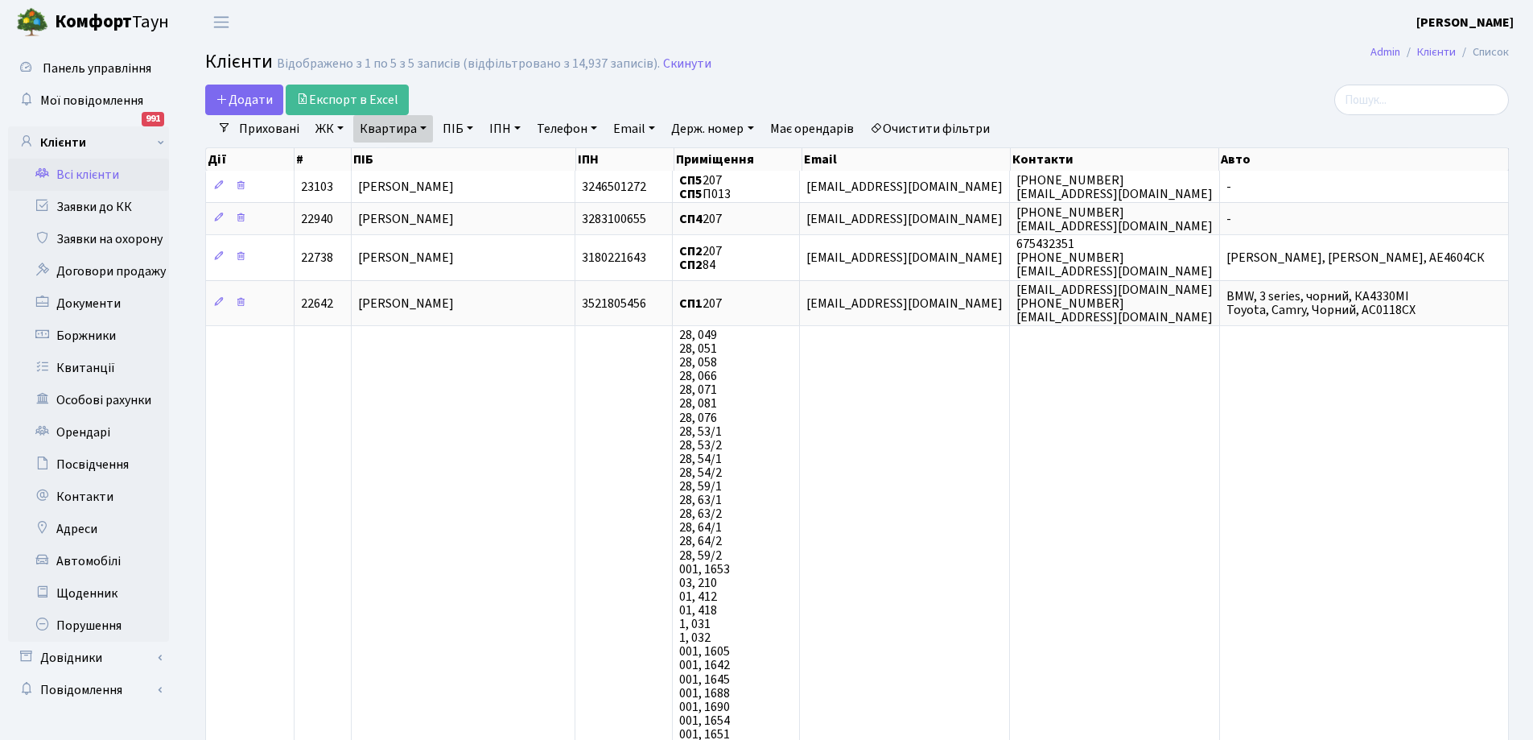
click at [427, 127] on link "Квартира" at bounding box center [393, 128] width 80 height 27
type input "7"
type input "3"
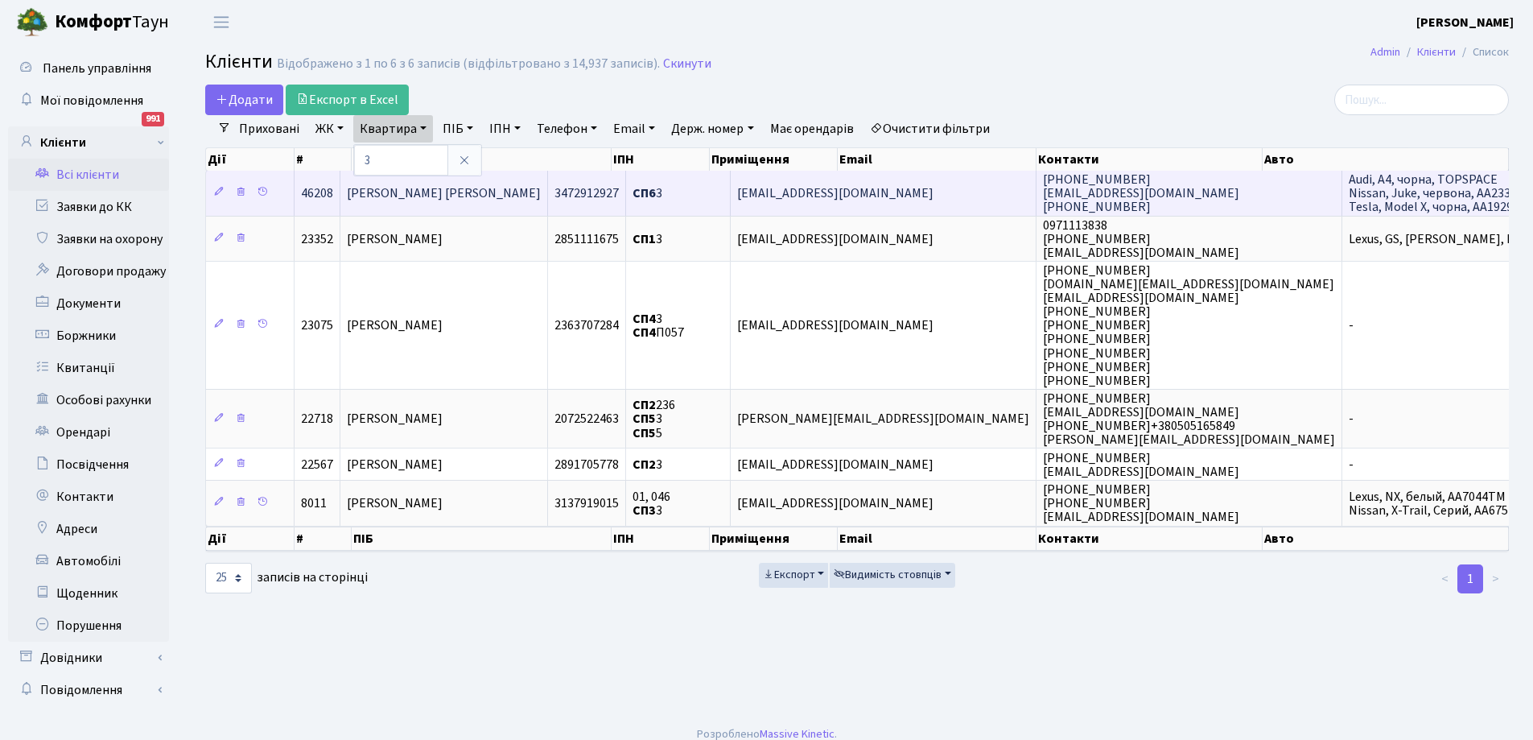
click at [505, 198] on span "[PERSON_NAME] [PERSON_NAME]" at bounding box center [444, 193] width 194 height 18
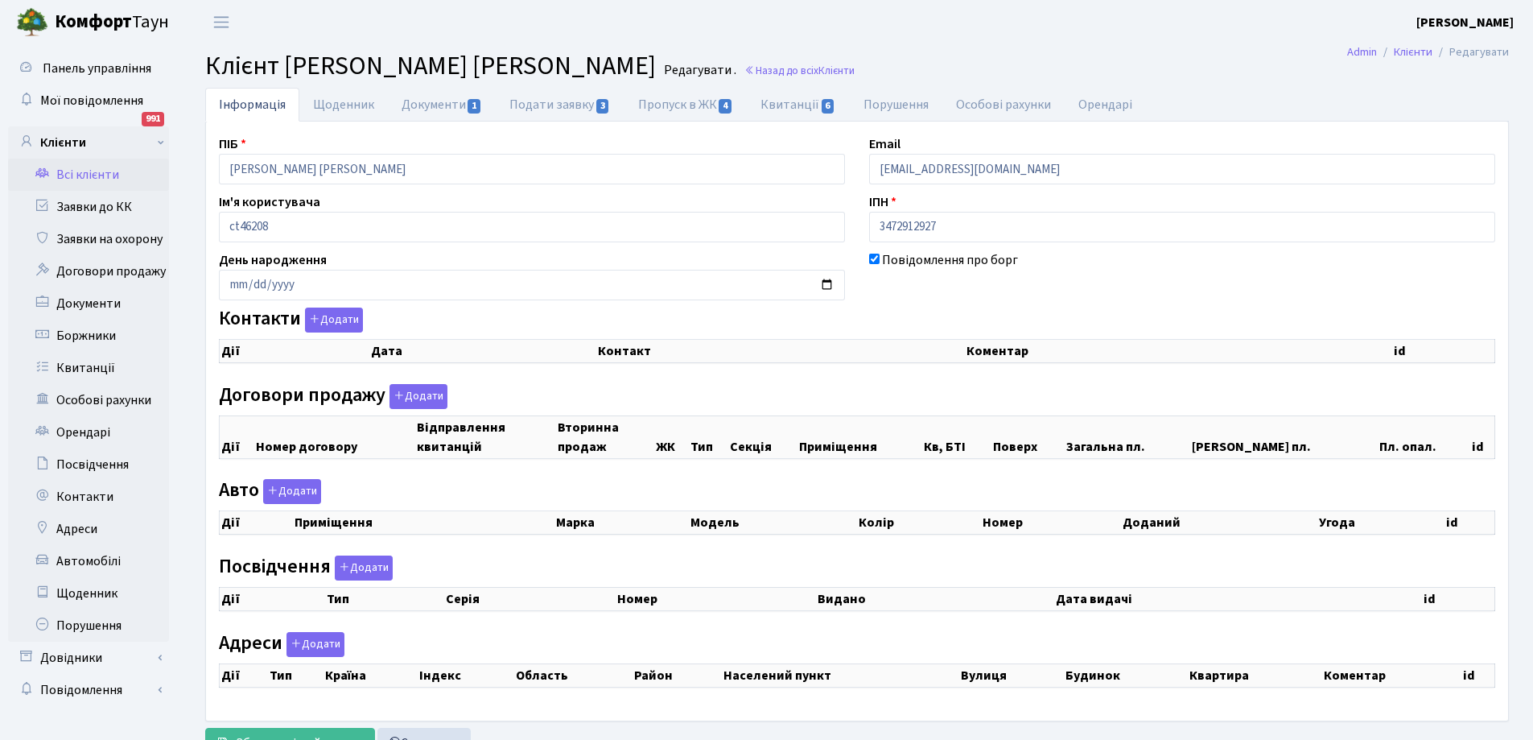
checkbox input "true"
select select "25"
